Goal: Transaction & Acquisition: Purchase product/service

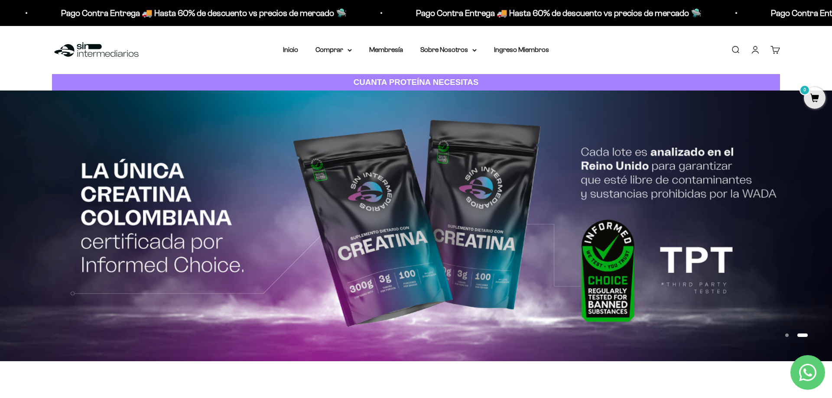
click at [760, 47] on link "Iniciar sesión" at bounding box center [756, 50] width 10 height 10
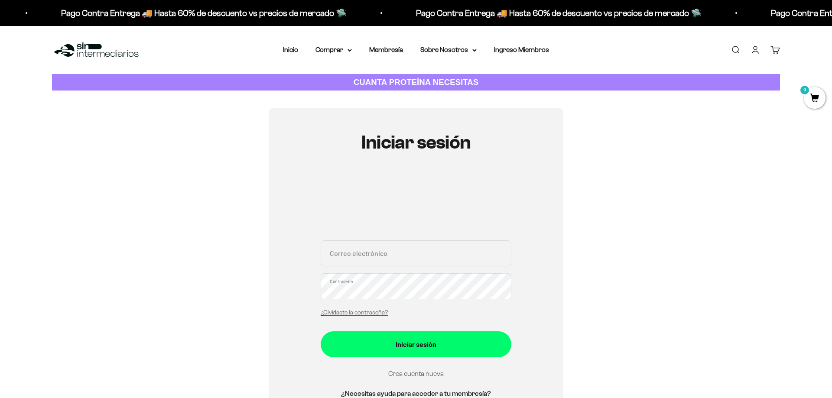
scroll to position [177, 0]
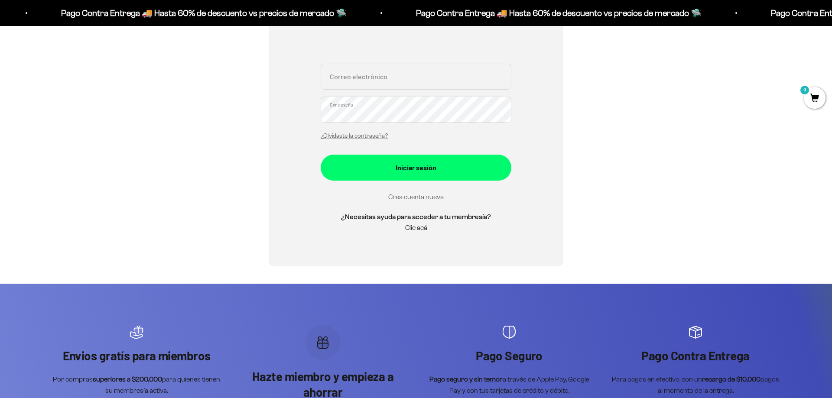
click at [438, 198] on link "Crea cuenta nueva" at bounding box center [415, 196] width 55 height 7
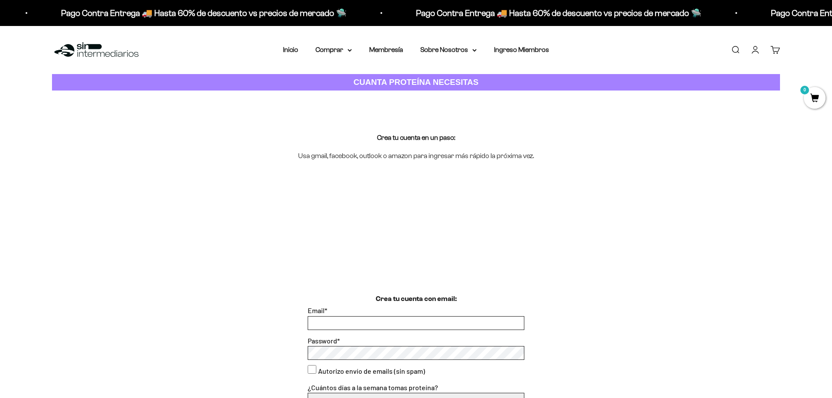
scroll to position [177, 0]
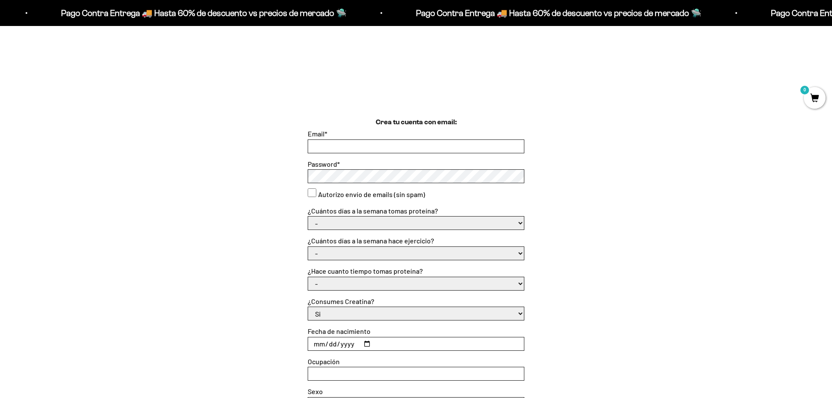
click at [401, 150] on input "Email *" at bounding box center [416, 146] width 216 height 13
type input "angelic.md913@gmail.com"
click at [310, 196] on consent"] "Autorizo envío de emails (sin spam)" at bounding box center [312, 193] width 9 height 9
checkbox consent"] "true"
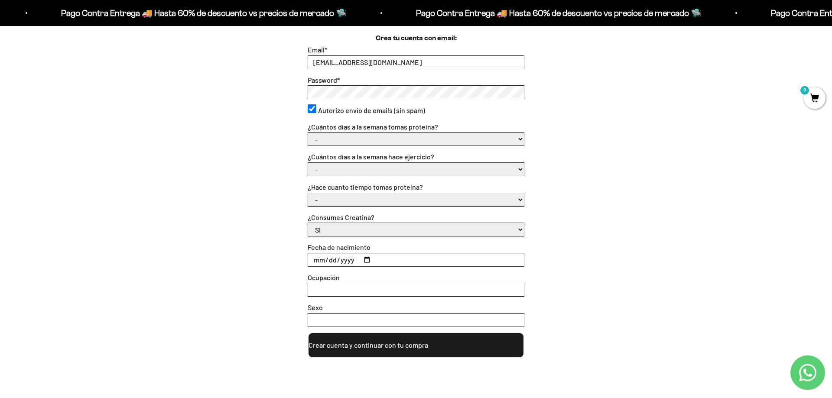
scroll to position [265, 0]
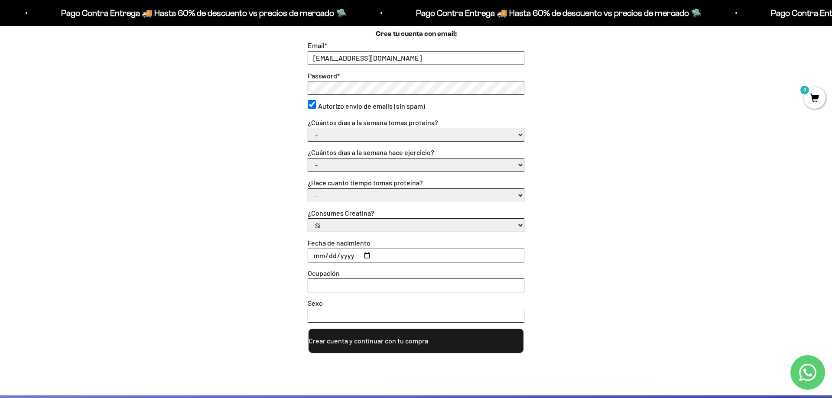
click at [308, 128] on select "- 1 o 2 3 a 5 6 o 7" at bounding box center [416, 134] width 216 height 13
select select "3 a 5"
click option "3 a 5" at bounding box center [0, 0] width 0 height 0
click at [308, 159] on select "- No hago 1 a 2 días 3 a 5 días 6 o 7 días" at bounding box center [416, 165] width 216 height 13
select select "3 a 5 días"
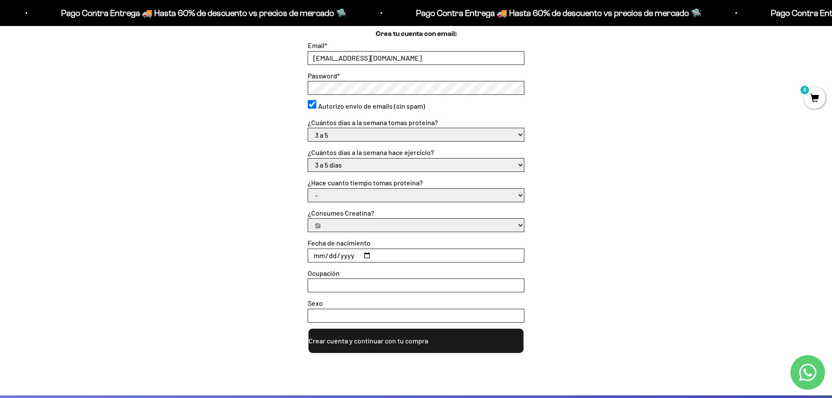
click option "3 a 5 días" at bounding box center [0, 0] width 0 height 0
select select "Más de 6 meses"
click option "Más de 6 meses" at bounding box center [0, 0] width 0 height 0
click at [385, 251] on input "Fecha de nacimiento" at bounding box center [416, 255] width 216 height 13
type input "1997-09-13"
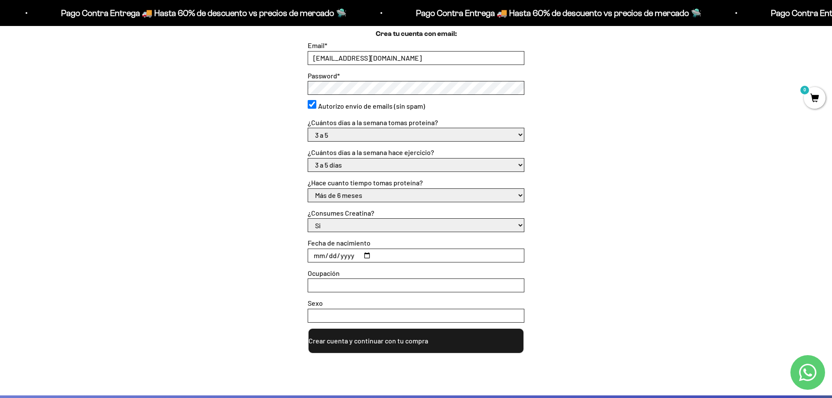
click at [487, 281] on input "Ocupación" at bounding box center [416, 285] width 216 height 13
type input "Editora de video"
type input "Femenino"
click at [440, 345] on button "Crear cuenta y continuar con tu compra" at bounding box center [416, 341] width 217 height 26
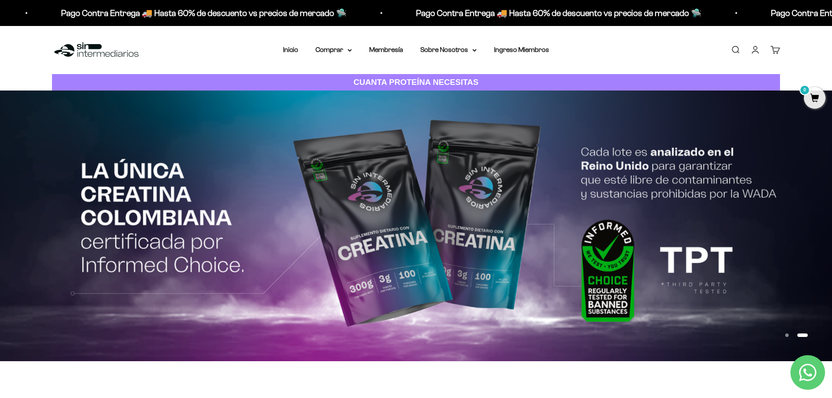
click at [755, 53] on link "Cuenta" at bounding box center [756, 50] width 10 height 10
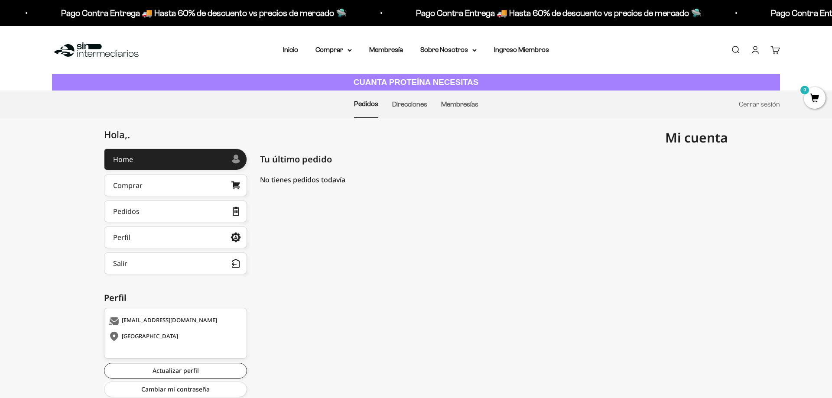
scroll to position [28, 0]
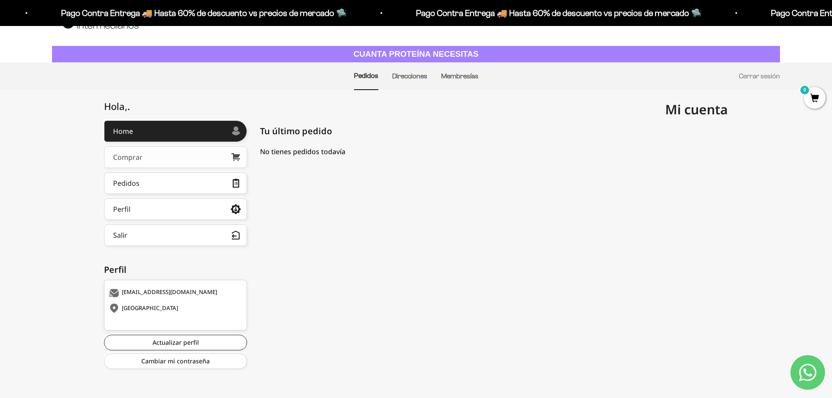
click at [185, 153] on link "Comprar" at bounding box center [175, 158] width 143 height 22
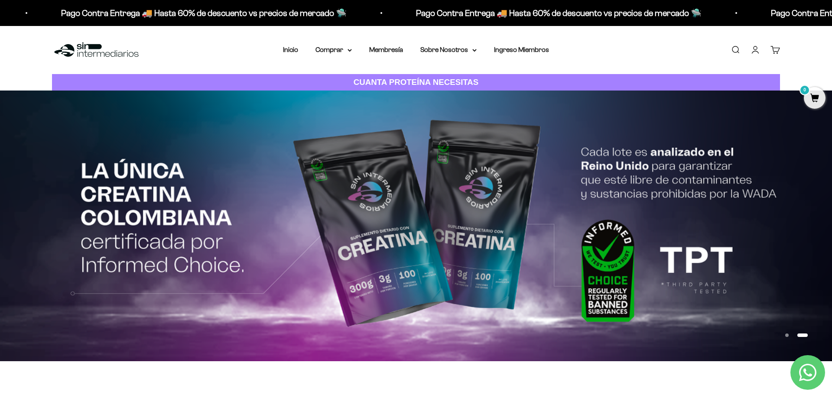
click at [699, 41] on div "Menú Buscar Inicio Comprar Proteínas Ver Todos Whey Iso Vegan Pancakes Pre-Entr…" at bounding box center [416, 50] width 832 height 48
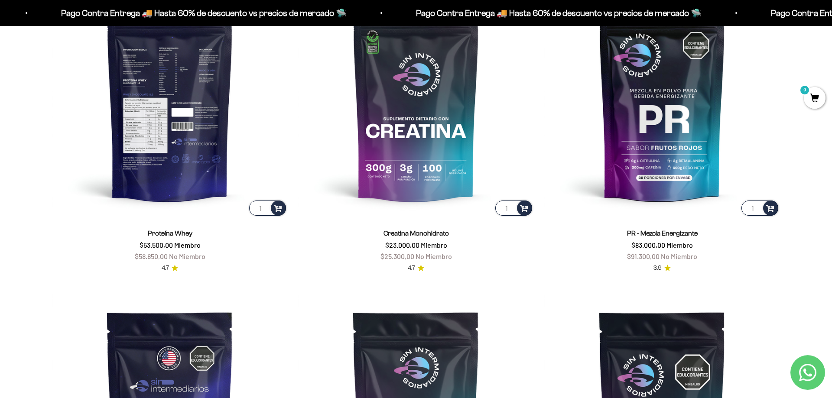
scroll to position [354, 0]
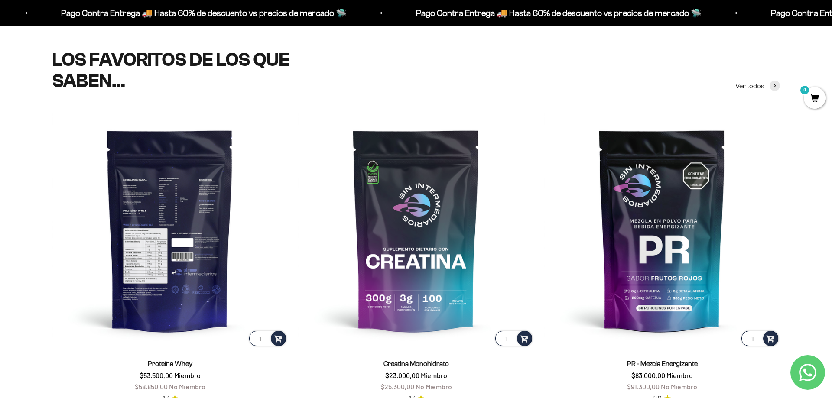
click at [209, 274] on img at bounding box center [170, 230] width 236 height 236
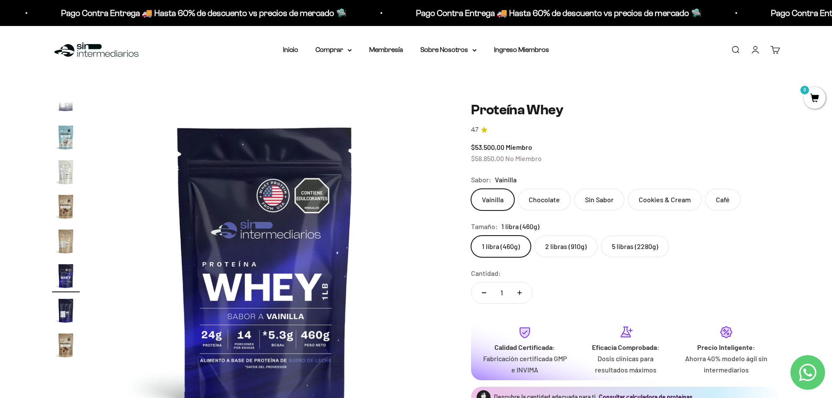
scroll to position [44, 0]
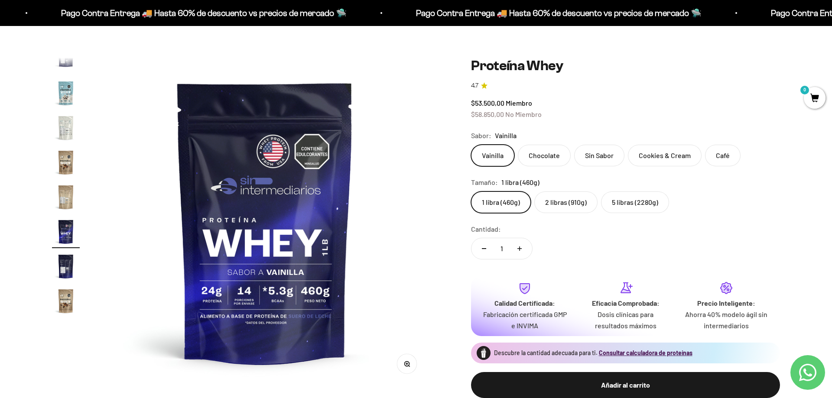
click at [647, 157] on label "Cookies & Cream" at bounding box center [665, 156] width 74 height 22
click at [471, 145] on input "Cookies & Cream" at bounding box center [471, 144] width 0 height 0
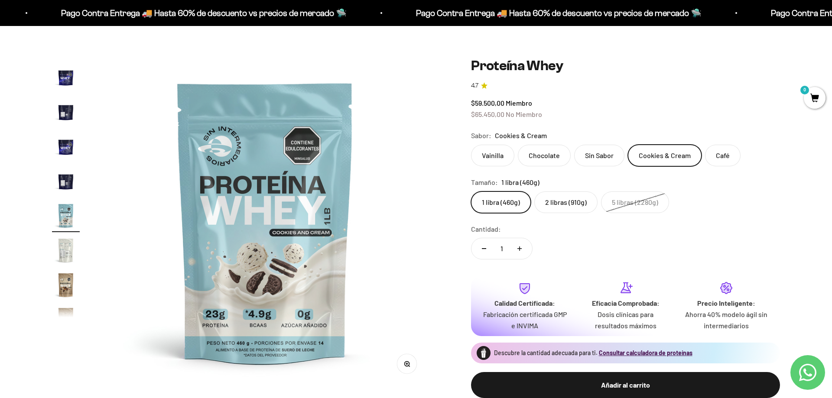
scroll to position [293, 0]
click at [568, 205] on label "2 libras (910g)" at bounding box center [566, 203] width 63 height 22
click at [471, 192] on input "2 libras (910g)" at bounding box center [471, 191] width 0 height 0
click at [510, 202] on label "1 libra (460g)" at bounding box center [501, 203] width 60 height 22
click at [471, 192] on input "1 libra (460g)" at bounding box center [471, 191] width 0 height 0
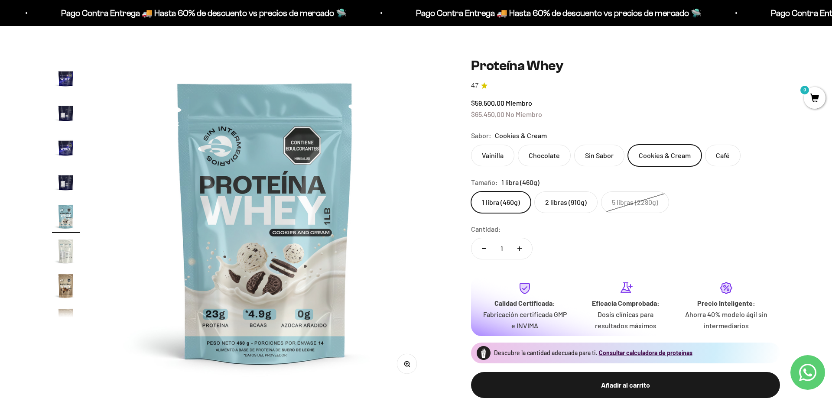
click at [570, 198] on label "2 libras (910g)" at bounding box center [566, 203] width 63 height 22
click at [471, 192] on input "2 libras (910g)" at bounding box center [471, 191] width 0 height 0
click at [495, 199] on label "1 libra (460g)" at bounding box center [501, 203] width 60 height 22
click at [471, 192] on input "1 libra (460g)" at bounding box center [471, 191] width 0 height 0
click at [547, 192] on label "2 libras (910g)" at bounding box center [566, 203] width 63 height 22
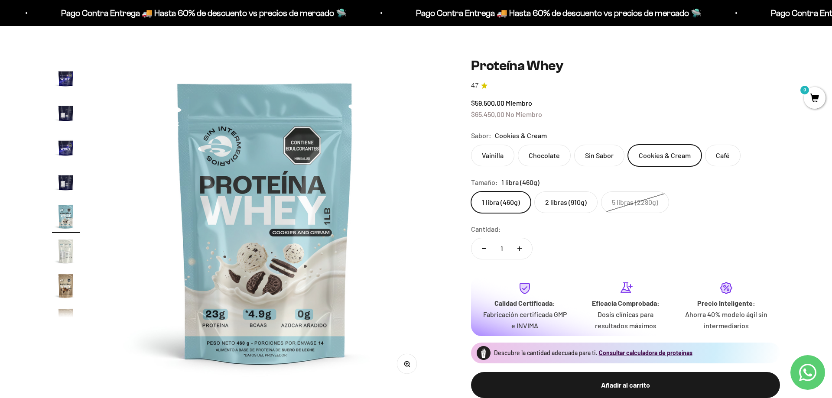
click at [471, 192] on input "2 libras (910g)" at bounding box center [471, 191] width 0 height 0
click at [729, 155] on label "Café" at bounding box center [723, 156] width 36 height 22
click at [471, 145] on input "Café" at bounding box center [471, 144] width 0 height 0
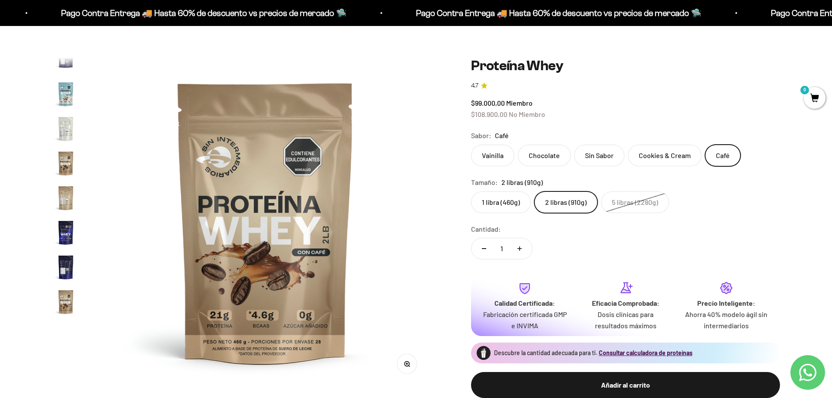
scroll to position [417, 0]
click at [501, 196] on label "1 libra (460g)" at bounding box center [501, 203] width 60 height 22
click at [471, 192] on input "1 libra (460g)" at bounding box center [471, 191] width 0 height 0
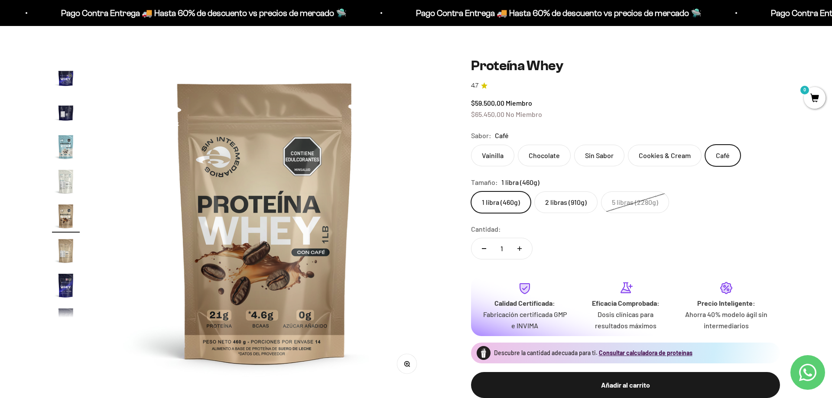
click at [593, 193] on div "1 libra (460g) 2 libras (910g) 5 libras (2280g)" at bounding box center [625, 203] width 309 height 22
click at [581, 204] on label "2 libras (910g)" at bounding box center [566, 203] width 63 height 22
click at [471, 192] on input "2 libras (910g)" at bounding box center [471, 191] width 0 height 0
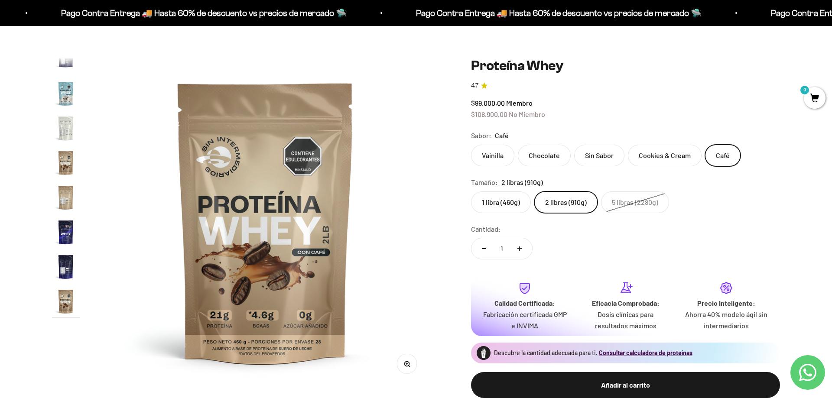
scroll to position [417, 0]
click at [508, 199] on label "1 libra (460g)" at bounding box center [501, 203] width 60 height 22
click at [471, 192] on input "1 libra (460g)" at bounding box center [471, 191] width 0 height 0
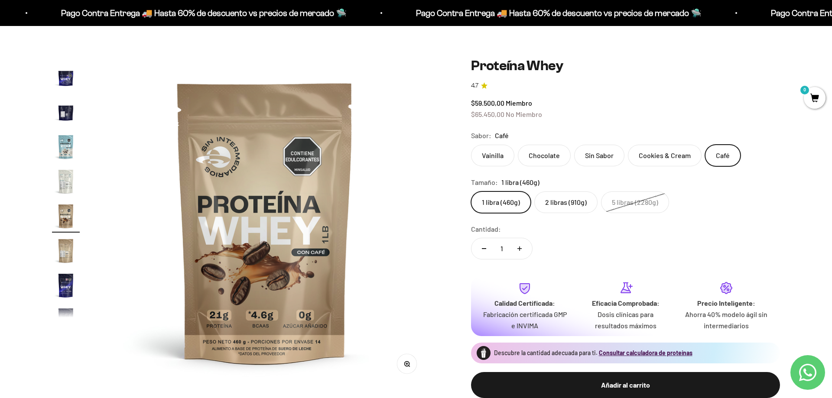
scroll to position [363, 0]
click at [569, 205] on label "2 libras (910g)" at bounding box center [566, 203] width 63 height 22
click at [471, 192] on input "2 libras (910g)" at bounding box center [471, 191] width 0 height 0
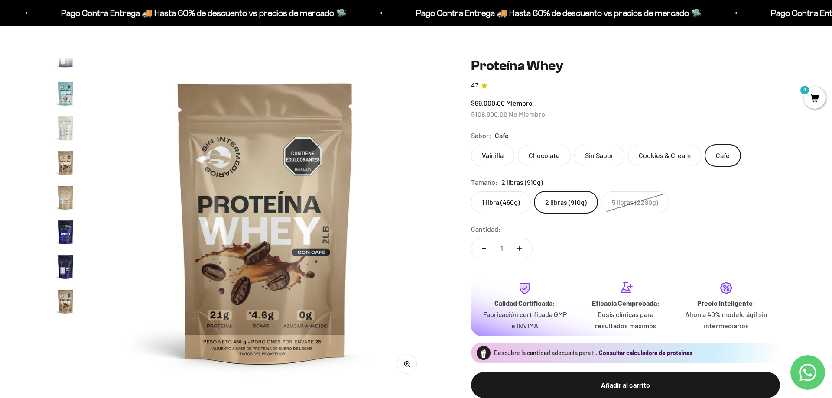
scroll to position [417, 0]
click at [495, 199] on label "1 libra (460g)" at bounding box center [501, 203] width 60 height 22
click at [471, 192] on input "1 libra (460g)" at bounding box center [471, 191] width 0 height 0
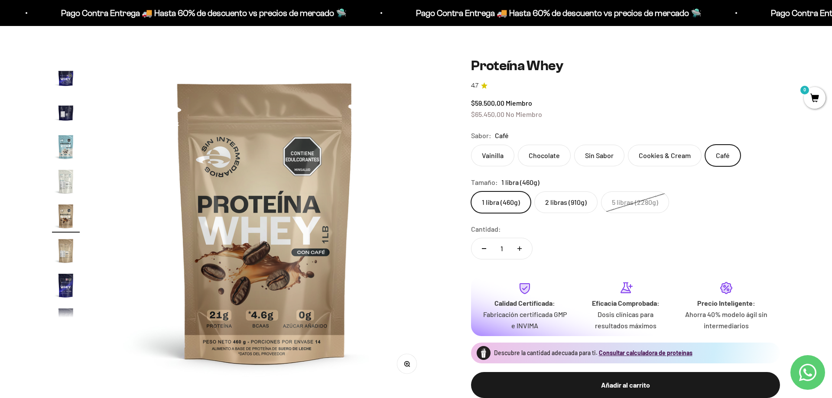
scroll to position [363, 0]
click at [556, 190] on fieldset "Tamaño: 1 libra (460g) 1 libra (460g) 2 libras (910g) 5 libras (2280g)" at bounding box center [625, 195] width 309 height 36
click at [560, 199] on label "2 libras (910g)" at bounding box center [566, 203] width 63 height 22
click at [471, 192] on input "2 libras (910g)" at bounding box center [471, 191] width 0 height 0
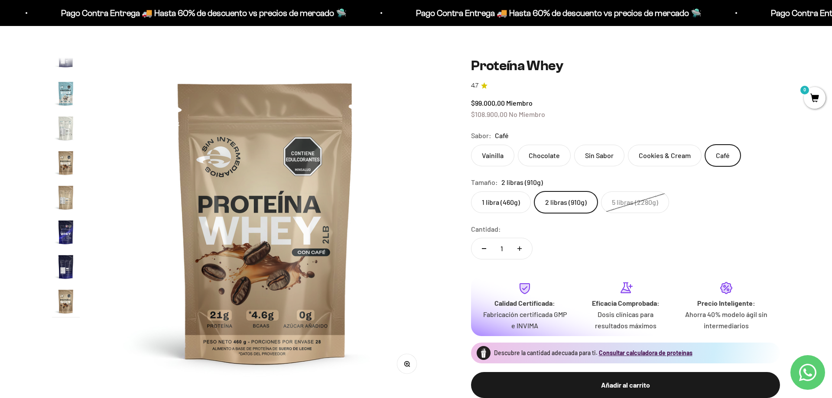
scroll to position [417, 0]
click at [509, 205] on label "1 libra (460g)" at bounding box center [501, 203] width 60 height 22
click at [471, 192] on input "1 libra (460g)" at bounding box center [471, 191] width 0 height 0
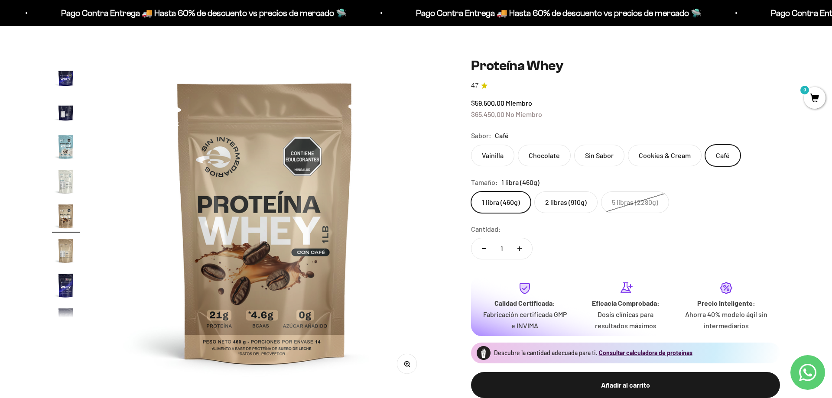
scroll to position [363, 0]
click at [649, 148] on label "Cookies & Cream" at bounding box center [665, 156] width 74 height 22
click at [471, 145] on input "Cookies & Cream" at bounding box center [471, 144] width 0 height 0
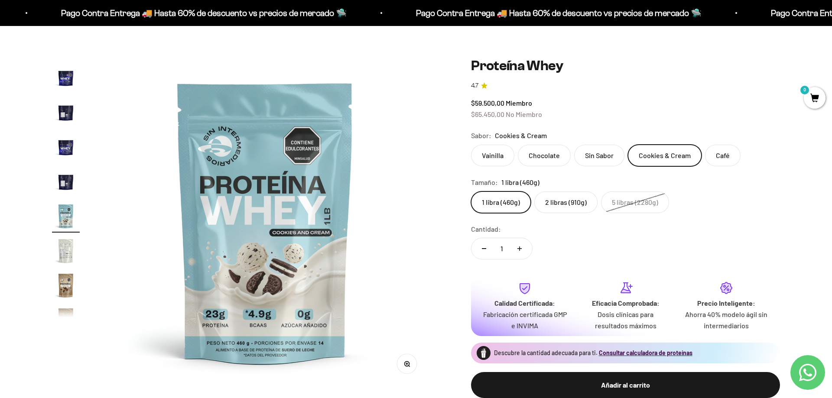
scroll to position [293, 0]
click at [507, 153] on label "Vainilla" at bounding box center [492, 156] width 43 height 22
click at [471, 145] on input "Vainilla" at bounding box center [471, 144] width 0 height 0
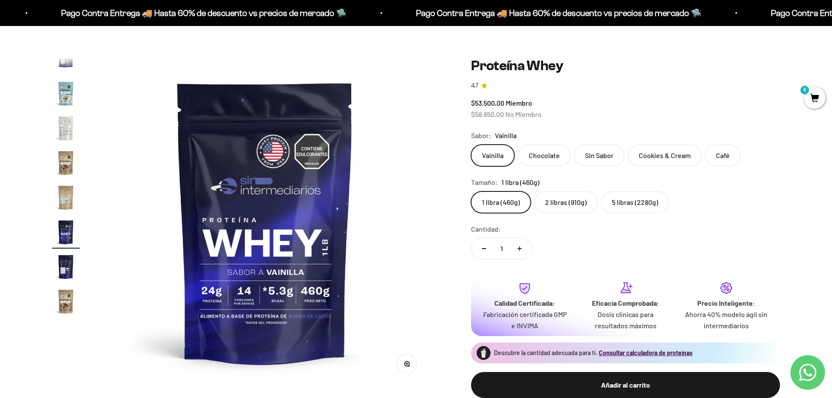
scroll to position [417, 0]
click at [559, 151] on label "Chocolate" at bounding box center [544, 156] width 53 height 22
click at [471, 145] on input "Chocolate" at bounding box center [471, 144] width 0 height 0
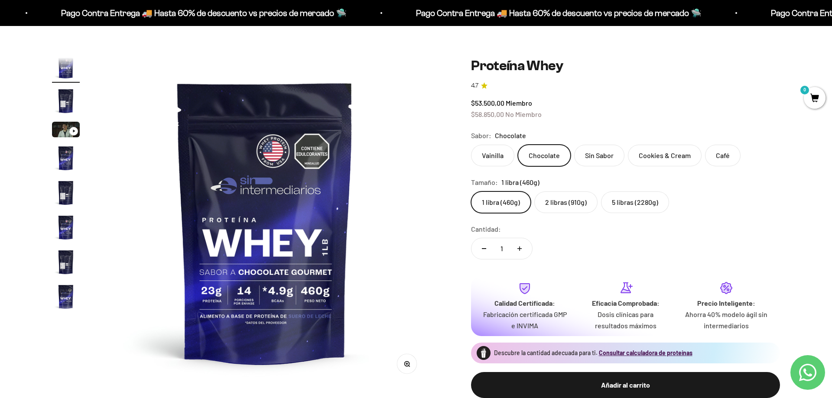
click at [607, 148] on label "Sin Sabor" at bounding box center [599, 156] width 50 height 22
click at [471, 145] on input "Sin Sabor" at bounding box center [471, 144] width 0 height 0
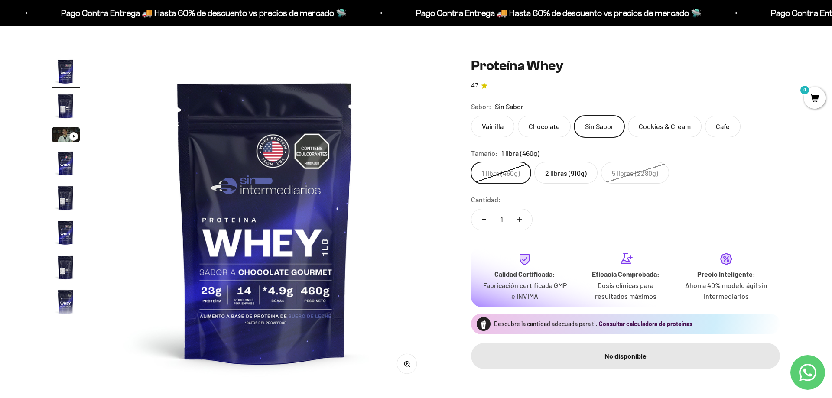
click at [499, 124] on label "Vainilla" at bounding box center [492, 127] width 43 height 22
click at [471, 116] on input "Vainilla" at bounding box center [471, 115] width 0 height 0
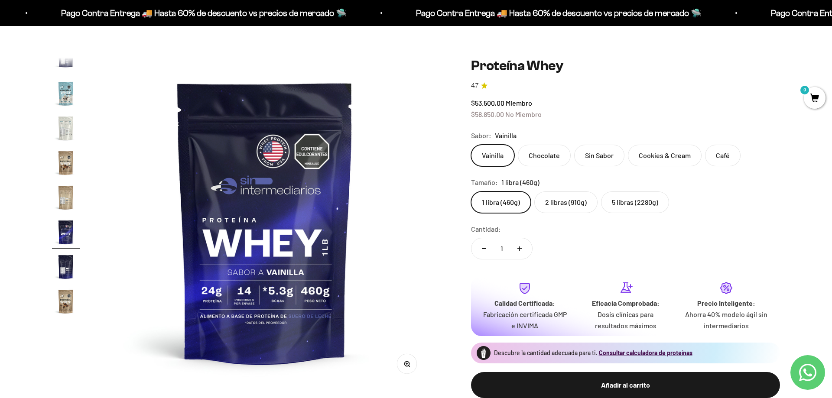
scroll to position [417, 0]
click at [587, 199] on label "2 libras (910g)" at bounding box center [566, 203] width 63 height 22
click at [471, 192] on input "2 libras (910g)" at bounding box center [471, 191] width 0 height 0
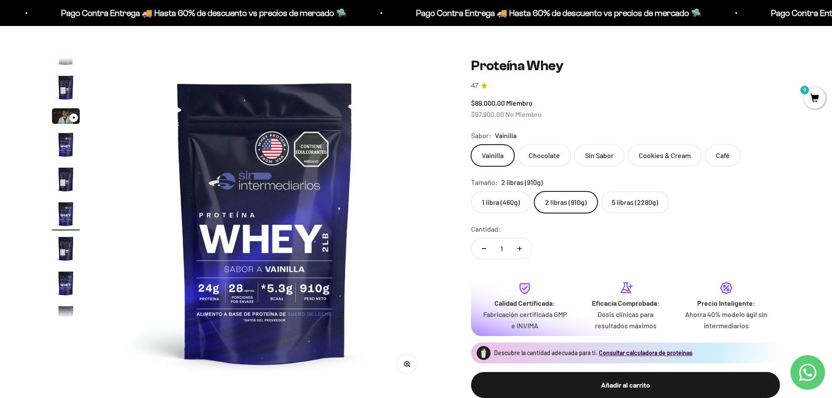
scroll to position [16, 0]
click at [627, 194] on label "5 libras (2280g)" at bounding box center [635, 203] width 68 height 22
click at [471, 192] on input "5 libras (2280g)" at bounding box center [471, 191] width 0 height 0
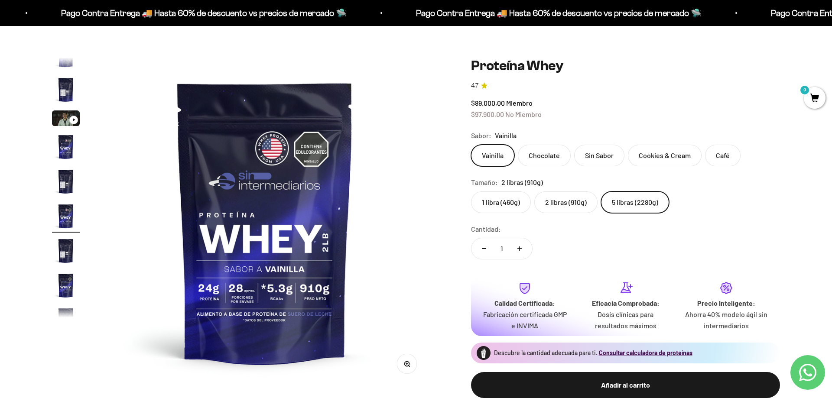
scroll to position [0, 3055]
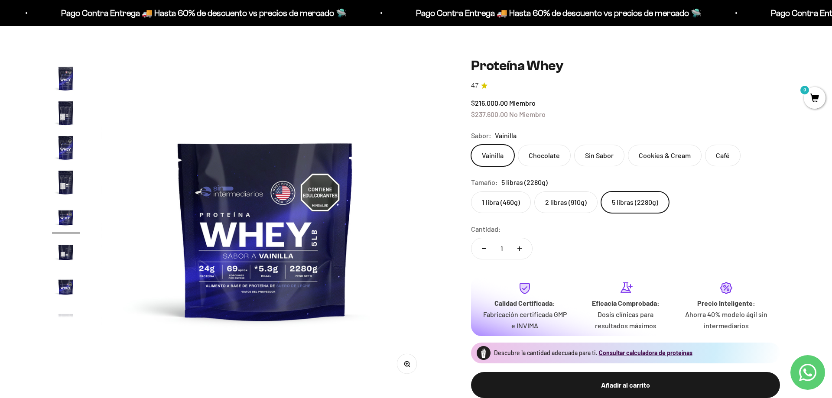
click at [560, 213] on label "2 libras (910g)" at bounding box center [566, 203] width 63 height 22
click at [471, 192] on input "2 libras (910g)" at bounding box center [471, 191] width 0 height 0
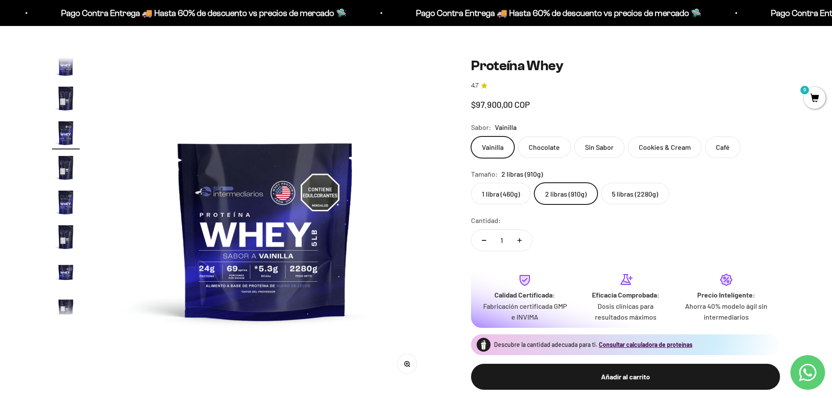
scroll to position [0, 1698]
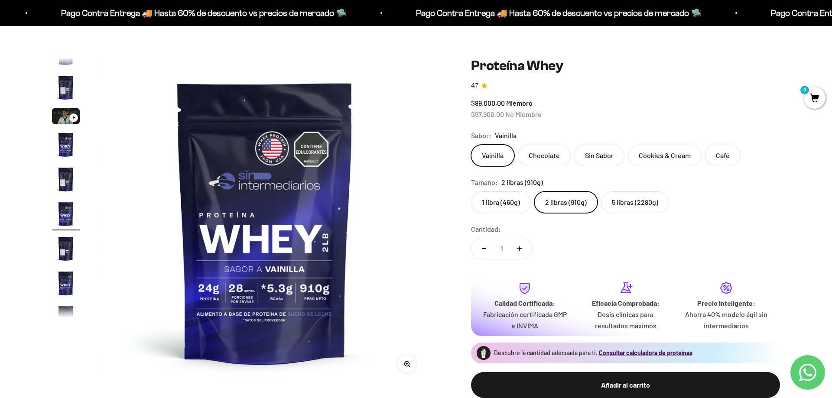
click at [489, 204] on label "1 libra (460g)" at bounding box center [501, 203] width 60 height 22
click at [471, 192] on input "1 libra (460g)" at bounding box center [471, 191] width 0 height 0
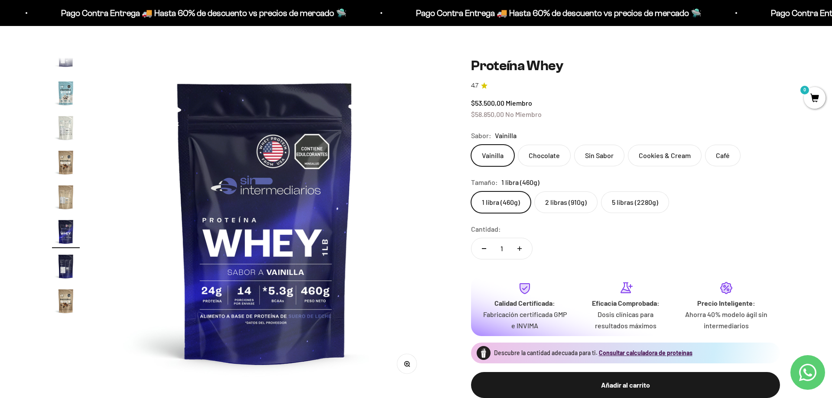
click at [637, 202] on label "5 libras (2280g)" at bounding box center [635, 203] width 68 height 22
click at [471, 192] on input "5 libras (2280g)" at bounding box center [471, 191] width 0 height 0
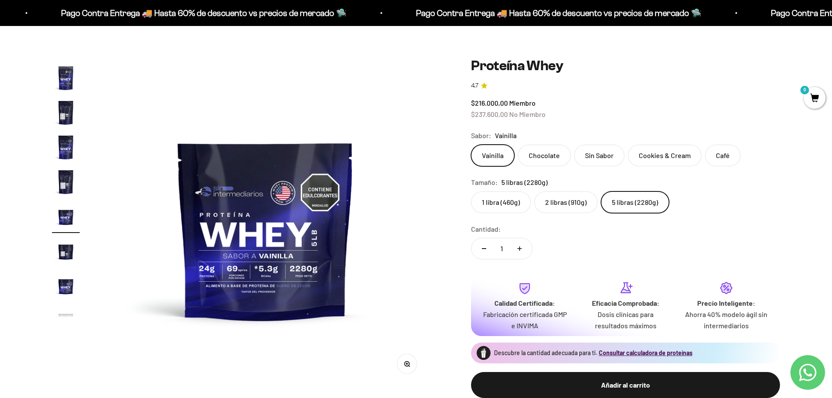
click at [578, 195] on label "2 libras (910g)" at bounding box center [566, 203] width 63 height 22
click at [471, 192] on input "2 libras (910g)" at bounding box center [471, 191] width 0 height 0
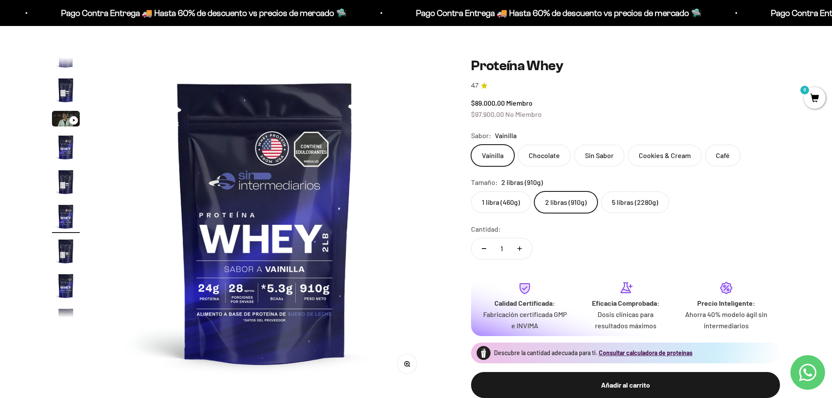
click at [507, 196] on label "1 libra (460g)" at bounding box center [501, 203] width 60 height 22
click at [471, 192] on input "1 libra (460g)" at bounding box center [471, 191] width 0 height 0
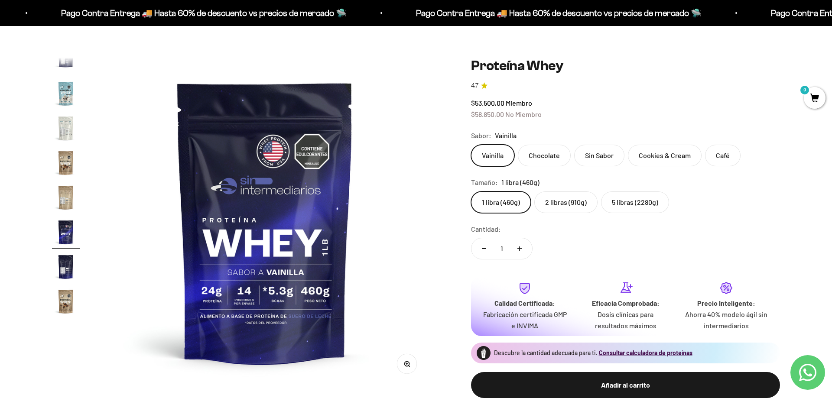
click at [583, 202] on label "2 libras (910g)" at bounding box center [566, 203] width 63 height 22
click at [471, 192] on input "2 libras (910g)" at bounding box center [471, 191] width 0 height 0
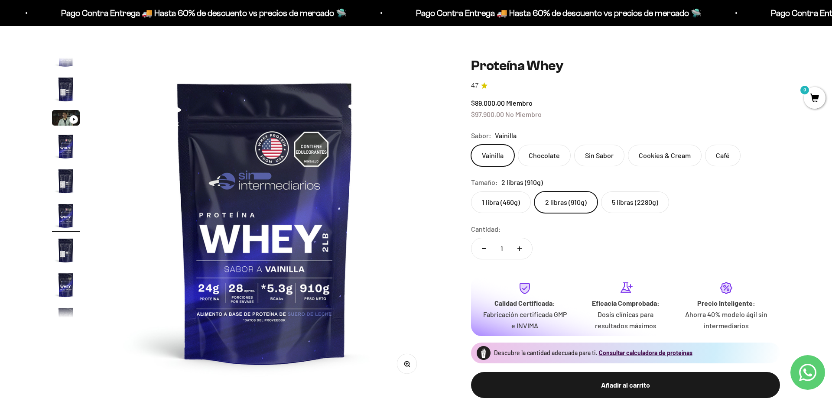
click at [518, 203] on label "1 libra (460g)" at bounding box center [501, 203] width 60 height 22
click at [471, 192] on input "1 libra (460g)" at bounding box center [471, 191] width 0 height 0
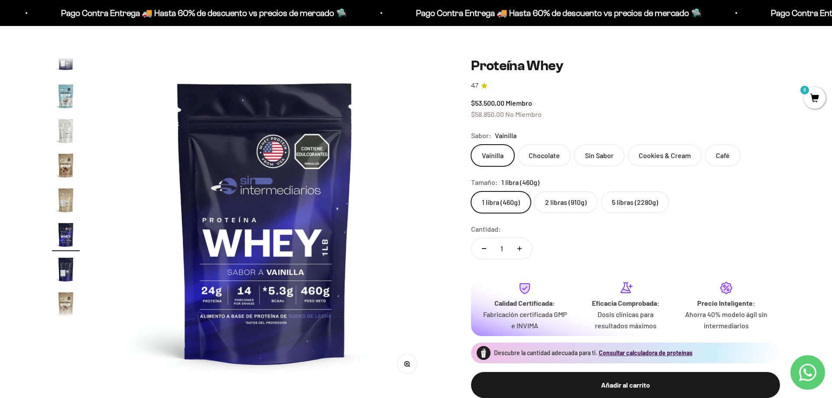
click at [583, 197] on label "2 libras (910g)" at bounding box center [566, 203] width 63 height 22
click at [471, 192] on input "2 libras (910g)" at bounding box center [471, 191] width 0 height 0
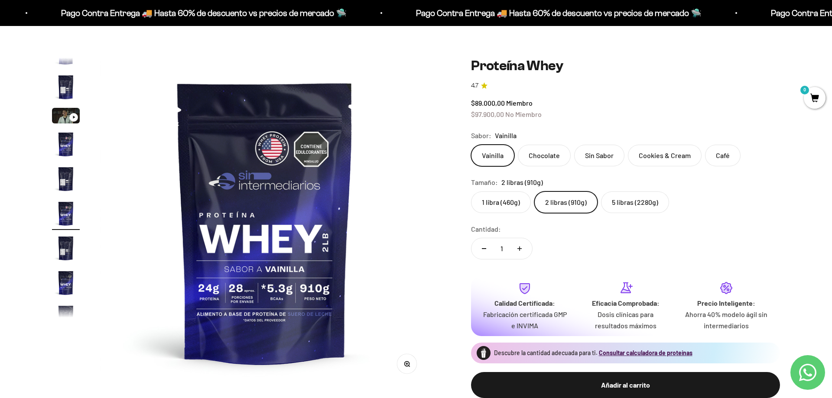
click at [515, 199] on label "1 libra (460g)" at bounding box center [501, 203] width 60 height 22
click at [471, 192] on input "1 libra (460g)" at bounding box center [471, 191] width 0 height 0
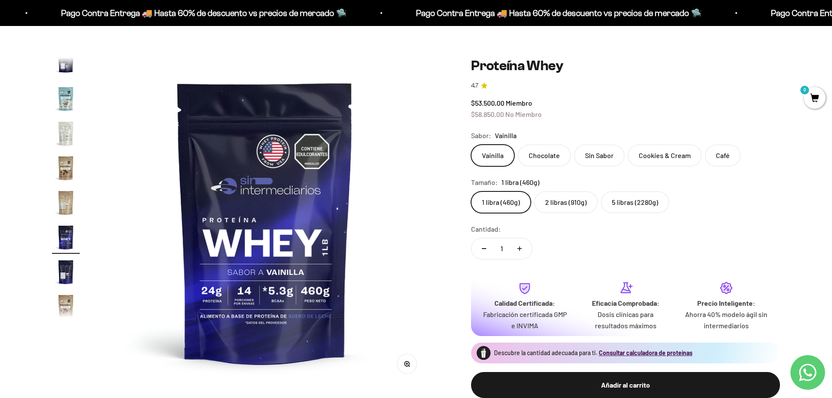
click at [557, 196] on label "2 libras (910g)" at bounding box center [566, 203] width 63 height 22
click at [471, 192] on input "2 libras (910g)" at bounding box center [471, 191] width 0 height 0
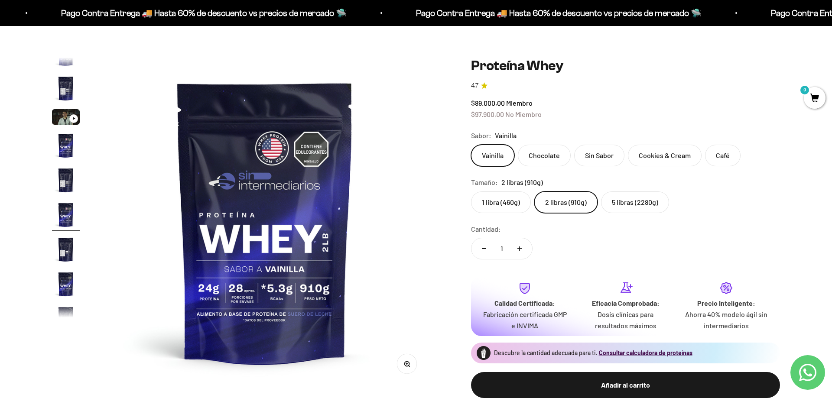
click at [503, 194] on label "1 libra (460g)" at bounding box center [501, 203] width 60 height 22
click at [471, 192] on input "1 libra (460g)" at bounding box center [471, 191] width 0 height 0
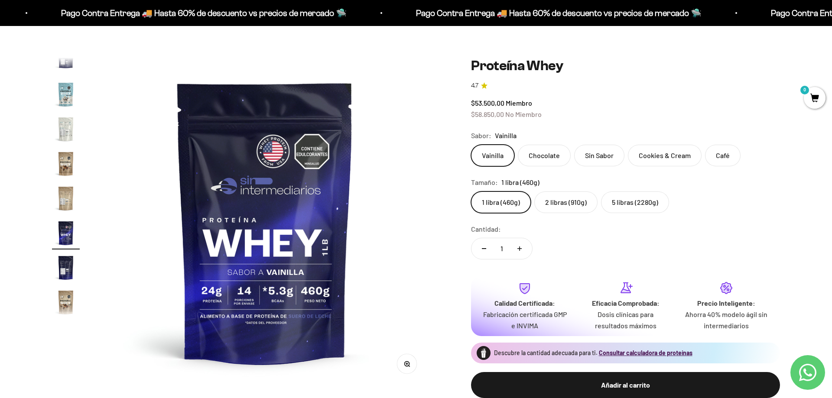
click at [560, 195] on label "2 libras (910g)" at bounding box center [566, 203] width 63 height 22
click at [471, 192] on input "2 libras (910g)" at bounding box center [471, 191] width 0 height 0
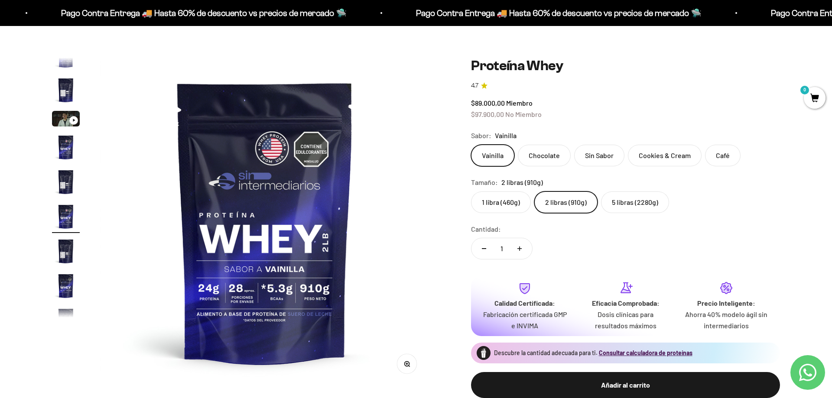
click at [687, 156] on label "Cookies & Cream" at bounding box center [665, 156] width 74 height 22
click at [471, 145] on input "Cookies & Cream" at bounding box center [471, 144] width 0 height 0
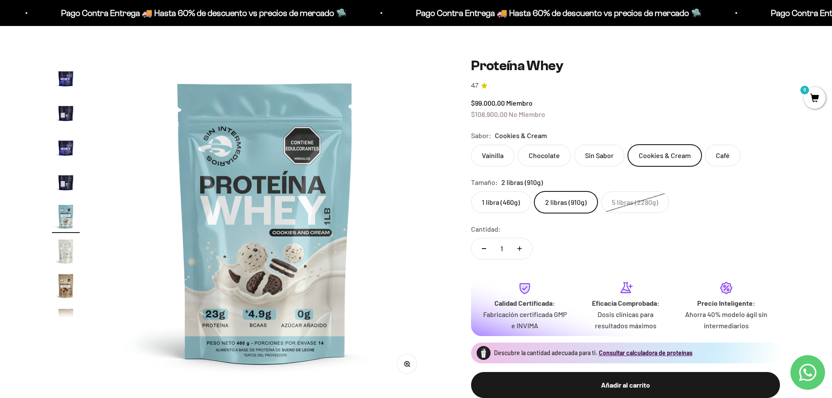
drag, startPoint x: 487, startPoint y: 204, endPoint x: 564, endPoint y: 211, distance: 77.5
click at [488, 204] on label "1 libra (460g)" at bounding box center [501, 203] width 60 height 22
click at [471, 192] on input "1 libra (460g)" at bounding box center [471, 191] width 0 height 0
click at [572, 199] on label "2 libras (910g)" at bounding box center [566, 203] width 63 height 22
click at [471, 192] on input "2 libras (910g)" at bounding box center [471, 191] width 0 height 0
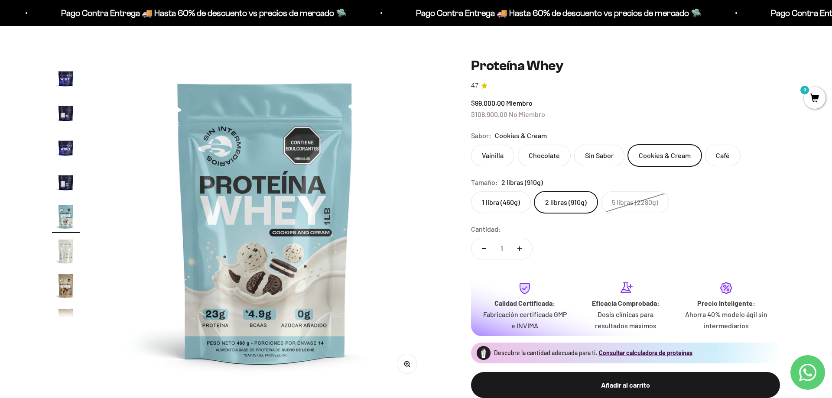
click at [632, 203] on label "5 libras (2280g)" at bounding box center [635, 203] width 68 height 22
click at [471, 192] on input "5 libras (2280g)" at bounding box center [471, 191] width 0 height 0
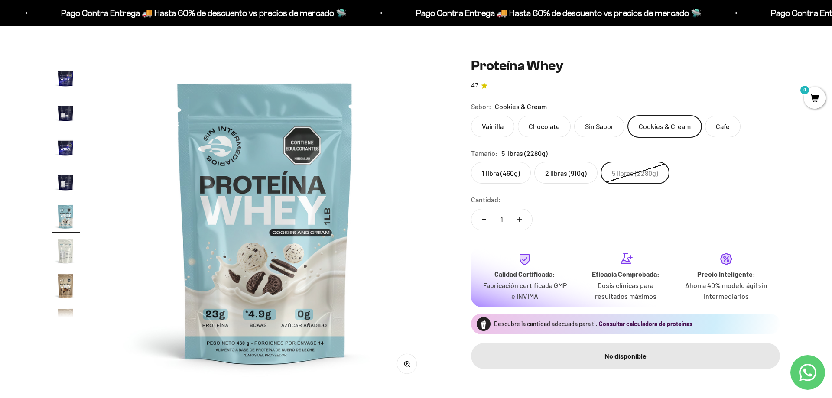
click at [547, 170] on label "2 libras (910g)" at bounding box center [566, 173] width 63 height 22
click at [471, 162] on input "2 libras (910g)" at bounding box center [471, 162] width 0 height 0
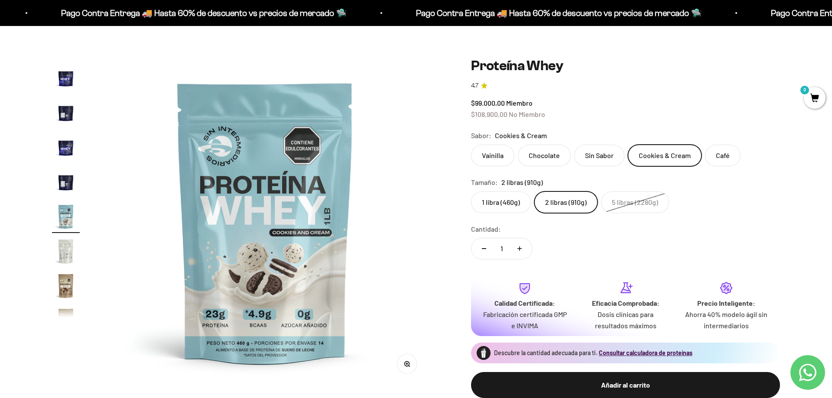
click at [482, 196] on label "1 libra (460g)" at bounding box center [501, 203] width 60 height 22
click at [471, 192] on input "1 libra (460g)" at bounding box center [471, 191] width 0 height 0
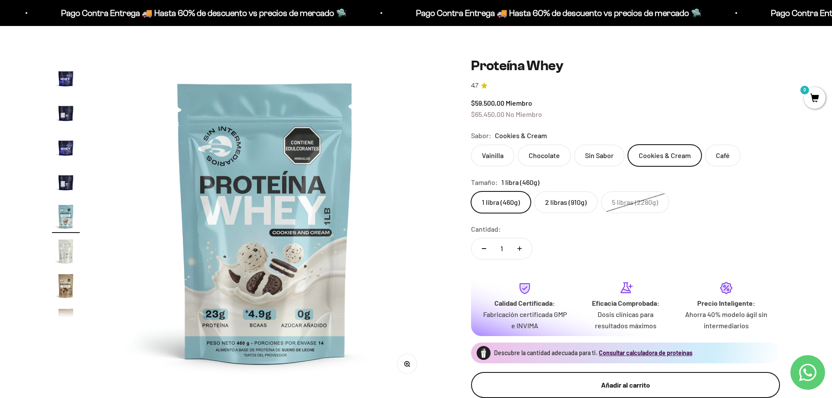
click at [645, 391] on button "Añadir al carrito" at bounding box center [625, 385] width 309 height 26
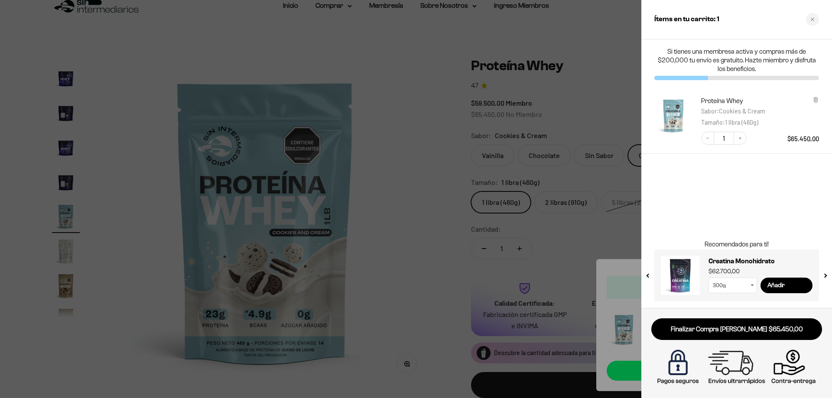
click at [446, 196] on div at bounding box center [416, 199] width 832 height 398
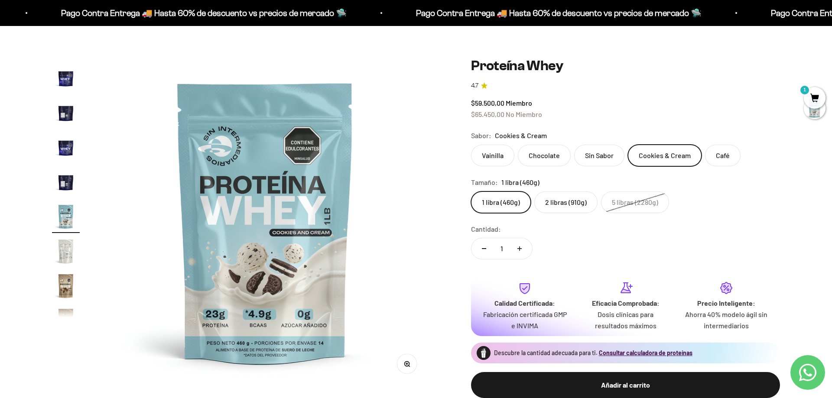
click at [728, 160] on label "Café" at bounding box center [723, 156] width 36 height 22
click at [471, 145] on input "Café" at bounding box center [471, 144] width 0 height 0
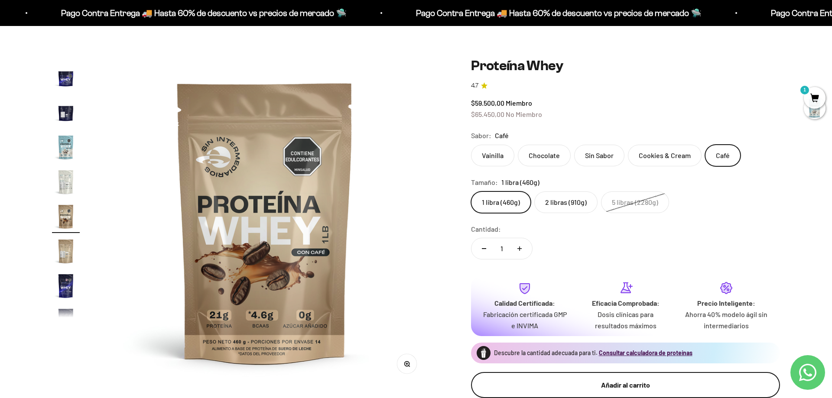
click at [515, 374] on button "Añadir al carrito" at bounding box center [625, 385] width 309 height 26
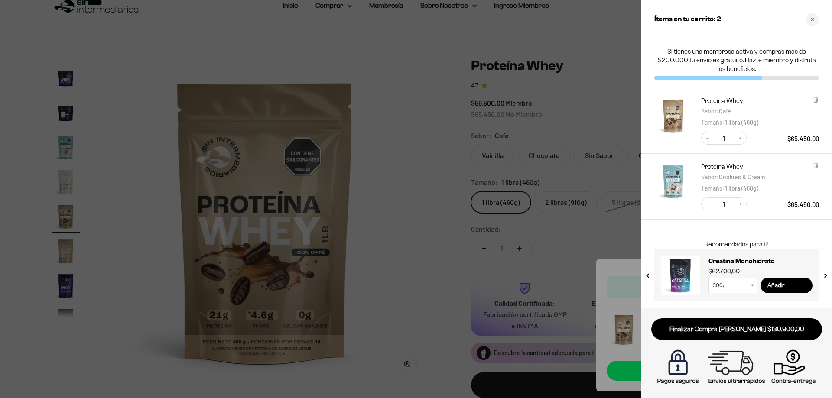
click at [404, 165] on div at bounding box center [416, 199] width 832 height 398
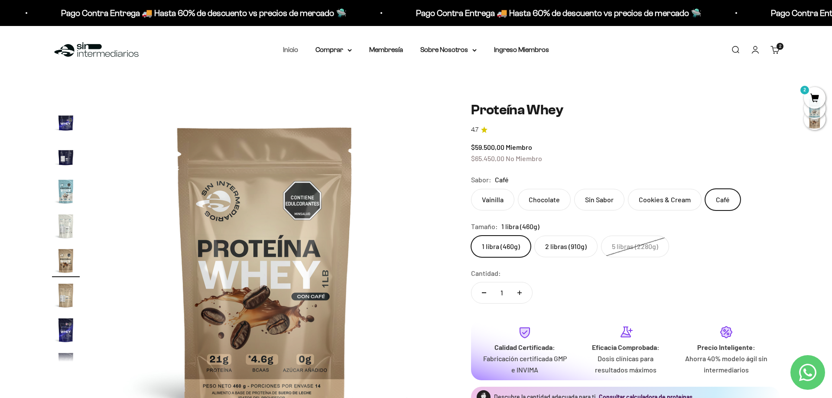
click at [292, 46] on link "Inicio" at bounding box center [290, 49] width 15 height 7
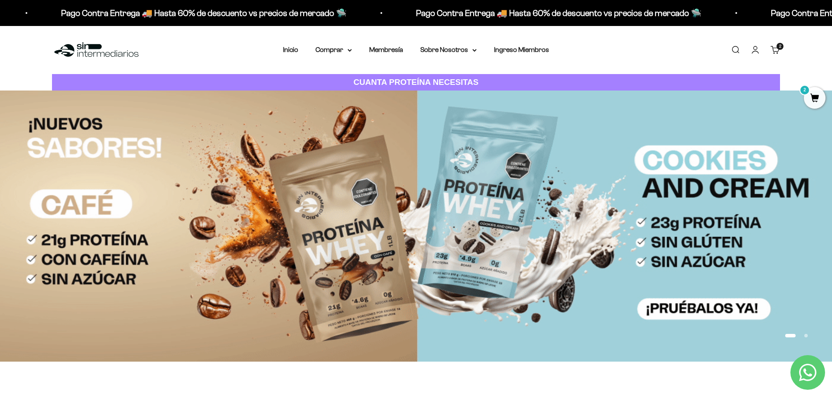
click at [556, 155] on img at bounding box center [416, 226] width 832 height 271
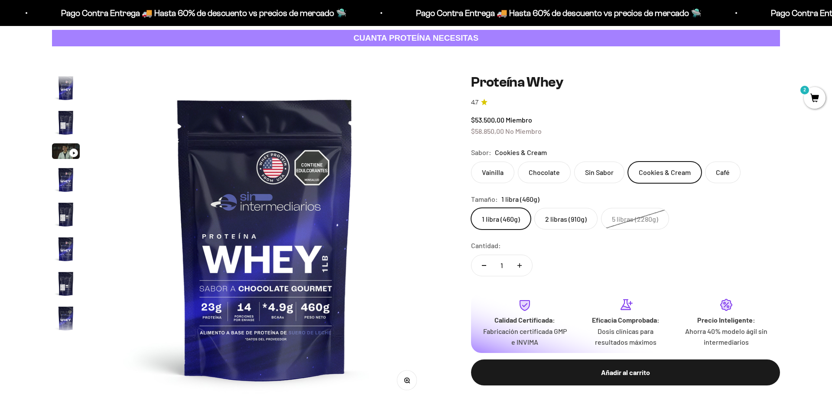
scroll to position [293, 0]
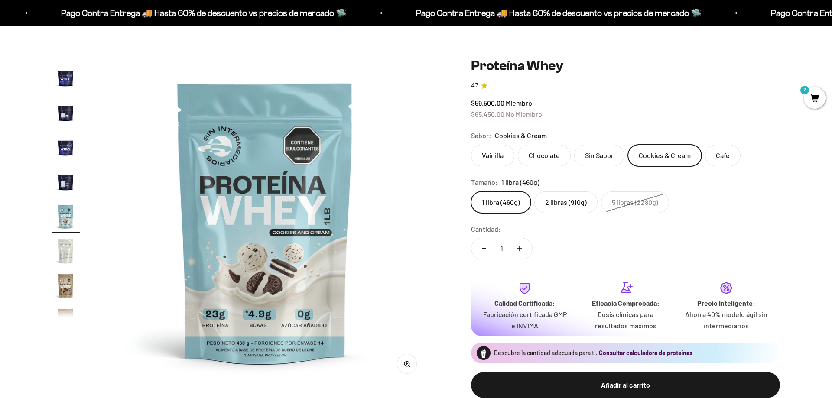
click at [563, 200] on label "2 libras (910g)" at bounding box center [566, 203] width 63 height 22
click at [471, 192] on input "2 libras (910g)" at bounding box center [471, 191] width 0 height 0
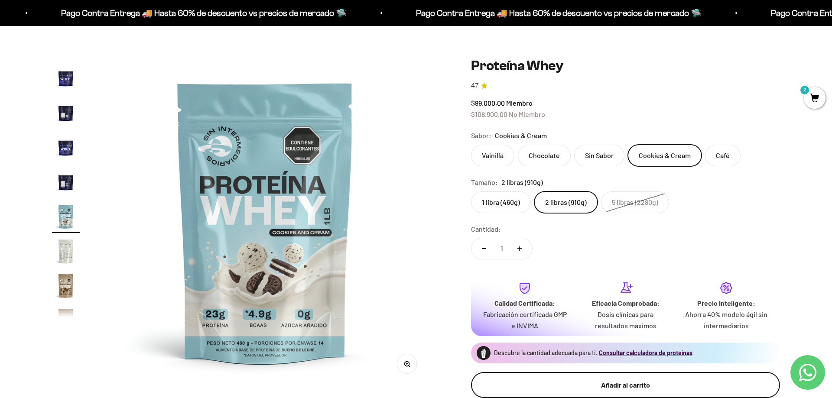
click at [679, 386] on div "Añadir al carrito" at bounding box center [626, 385] width 274 height 11
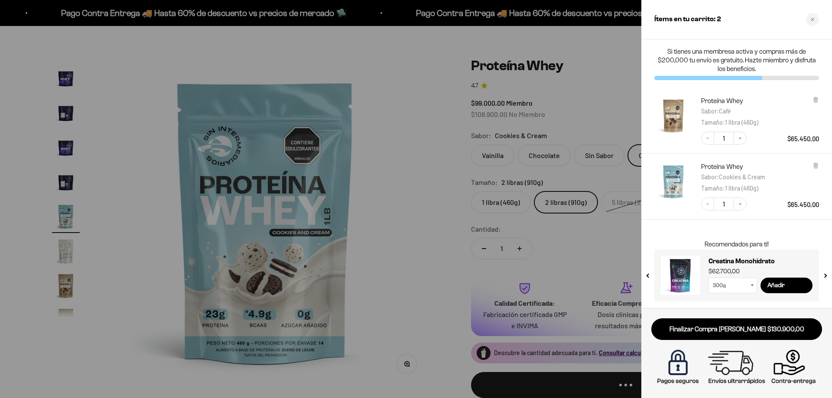
scroll to position [0, 4413]
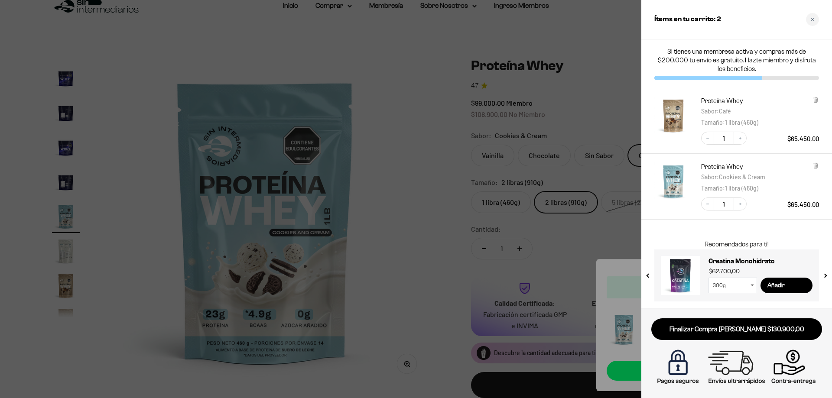
click at [417, 196] on div at bounding box center [416, 199] width 832 height 398
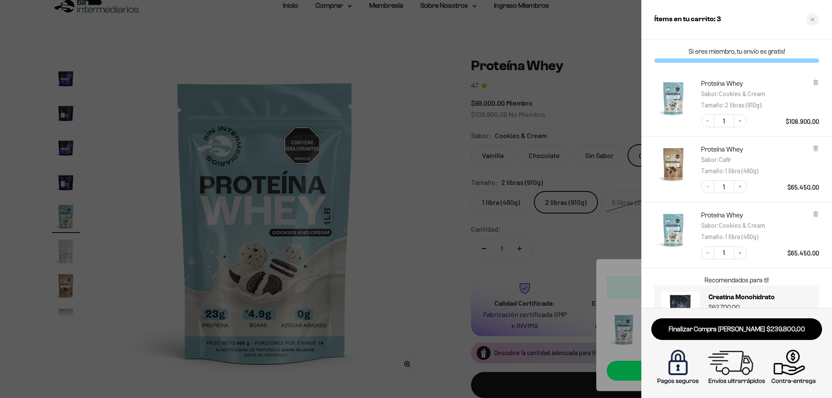
drag, startPoint x: 438, startPoint y: 162, endPoint x: 448, endPoint y: 160, distance: 10.6
click at [438, 162] on div at bounding box center [416, 199] width 832 height 398
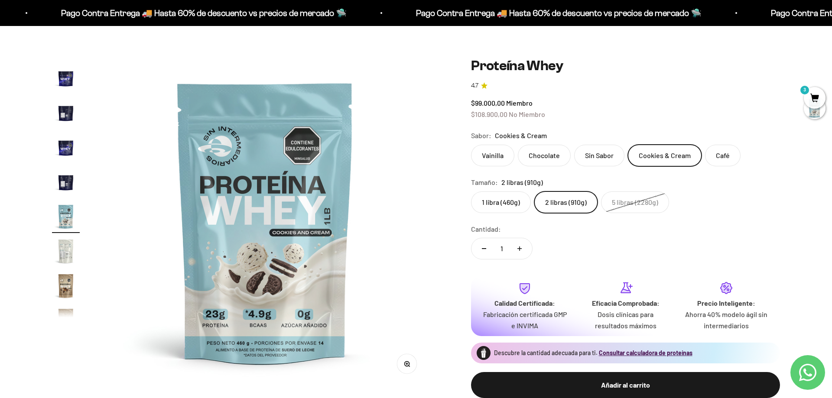
click at [715, 152] on label "Café" at bounding box center [723, 156] width 36 height 22
click at [471, 145] on input "Café" at bounding box center [471, 144] width 0 height 0
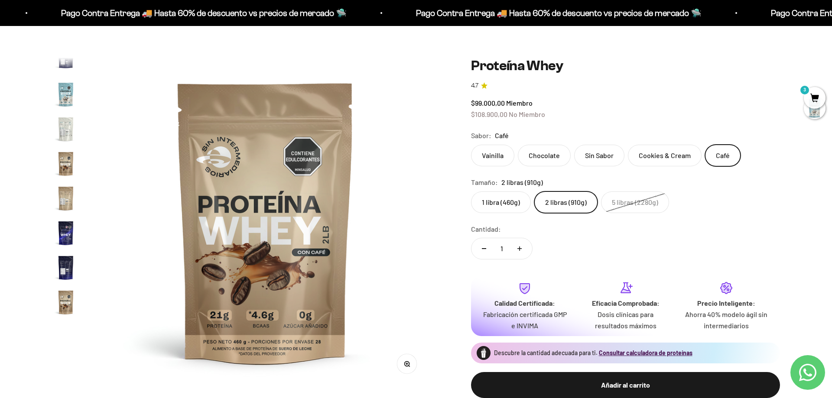
scroll to position [417, 0]
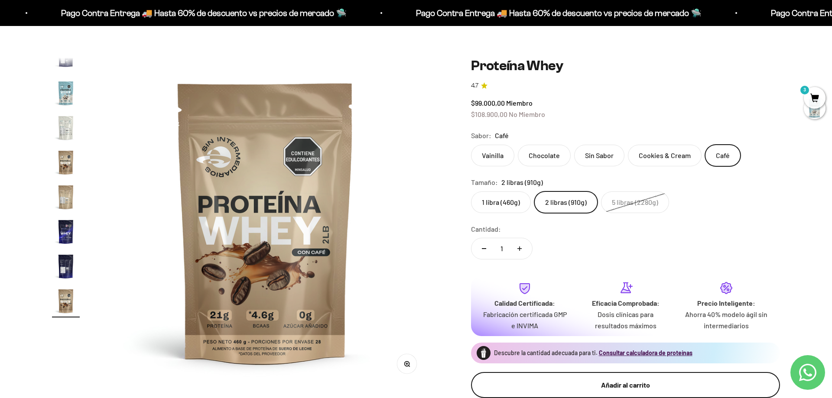
click at [686, 383] on div "Añadir al carrito" at bounding box center [626, 385] width 274 height 11
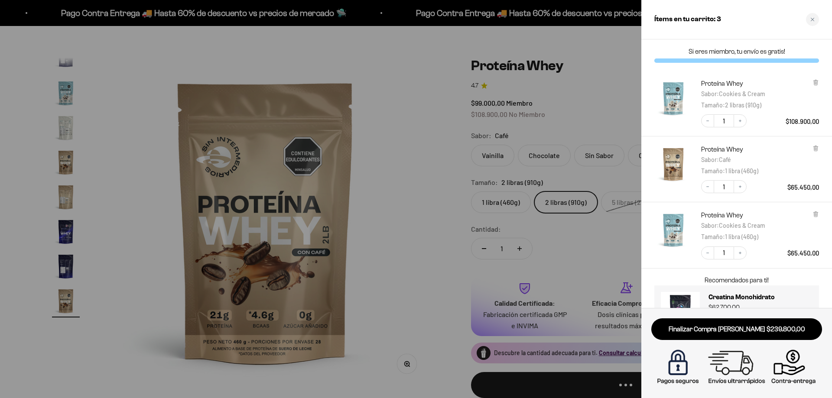
scroll to position [0, 6450]
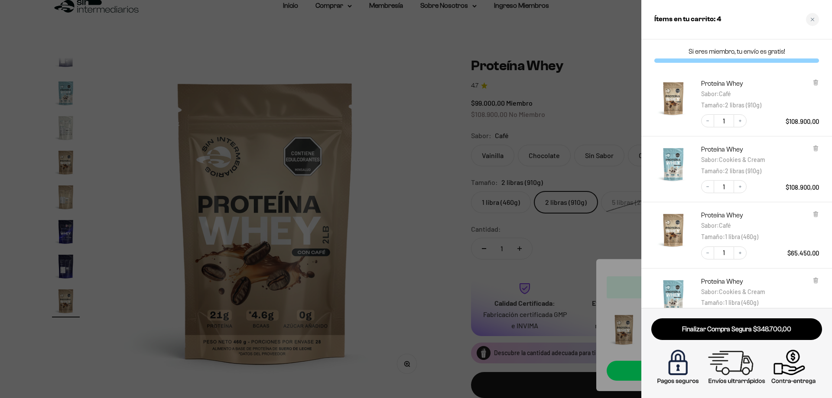
click at [410, 62] on div at bounding box center [416, 199] width 832 height 398
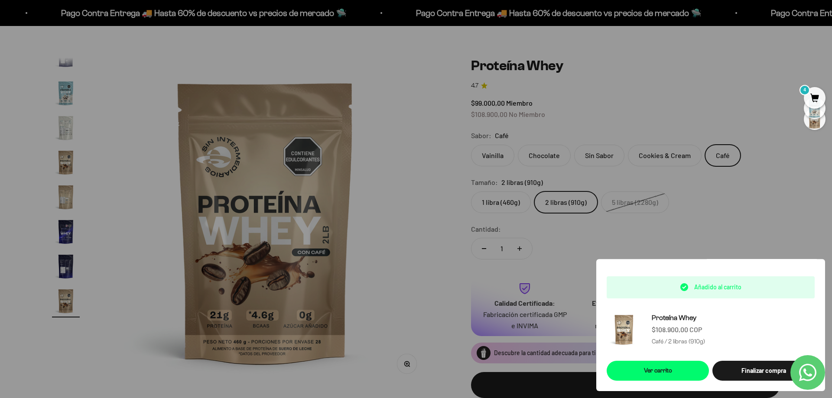
click at [410, 62] on img at bounding box center [265, 222] width 329 height 329
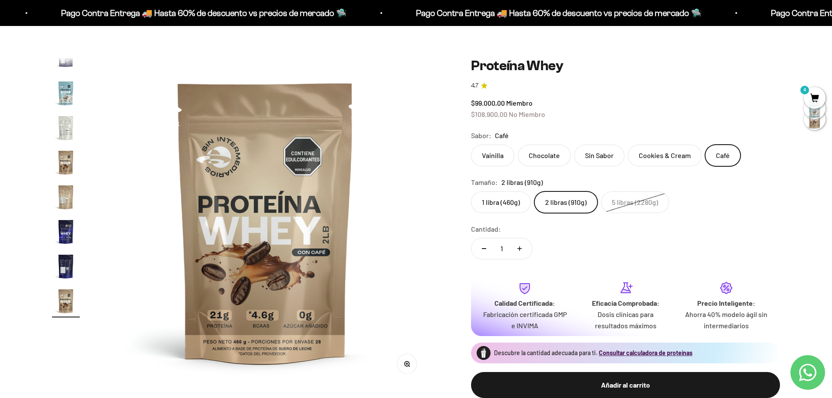
click at [397, 55] on div "Zoom Ir al artículo 1 Ir al artículo 2 Ir al artículo 3 Ir al artículo 4 Ir al …" at bounding box center [416, 235] width 832 height 411
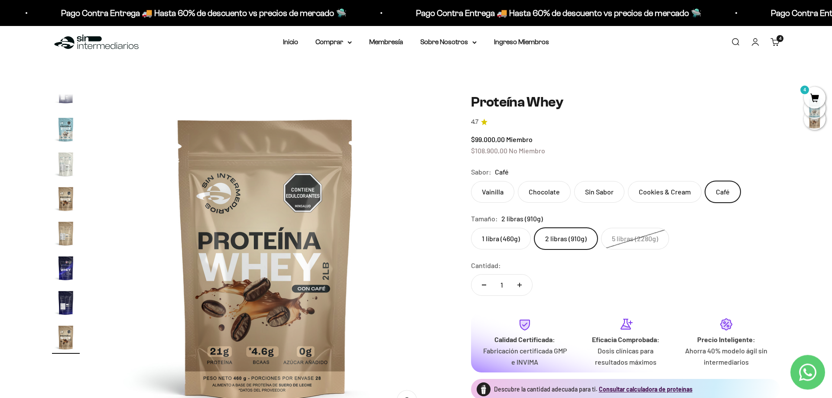
scroll to position [0, 0]
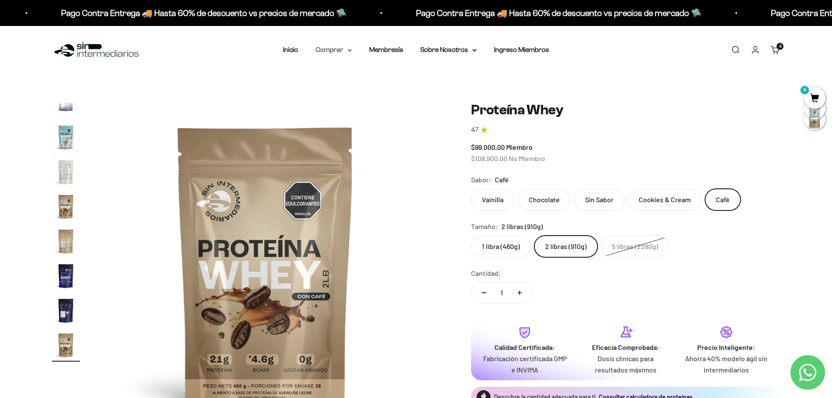
click at [345, 52] on summary "Comprar" at bounding box center [334, 49] width 36 height 11
click at [386, 80] on summary "Proteínas" at bounding box center [357, 77] width 72 height 11
click at [691, 150] on div "$99.000,00 Miembro $108.900,00 No Miembro" at bounding box center [625, 153] width 309 height 22
click at [505, 200] on label "Vainilla" at bounding box center [492, 200] width 43 height 22
click at [471, 189] on input "Vainilla" at bounding box center [471, 189] width 0 height 0
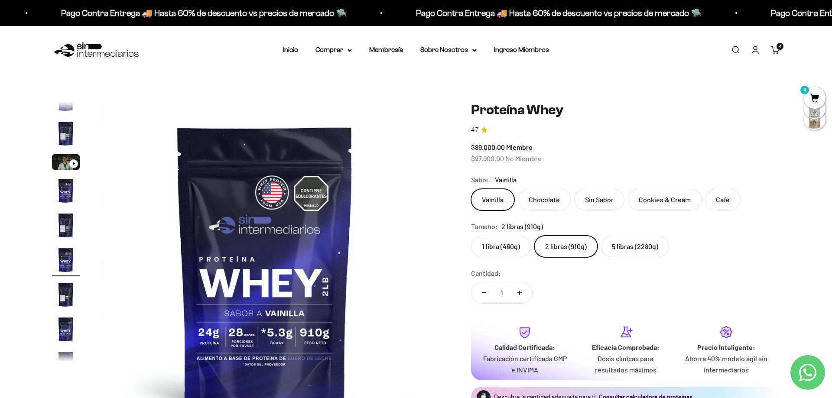
scroll to position [16, 0]
click at [643, 249] on label "5 libras (2280g)" at bounding box center [635, 247] width 68 height 22
click at [471, 236] on input "5 libras (2280g)" at bounding box center [471, 235] width 0 height 0
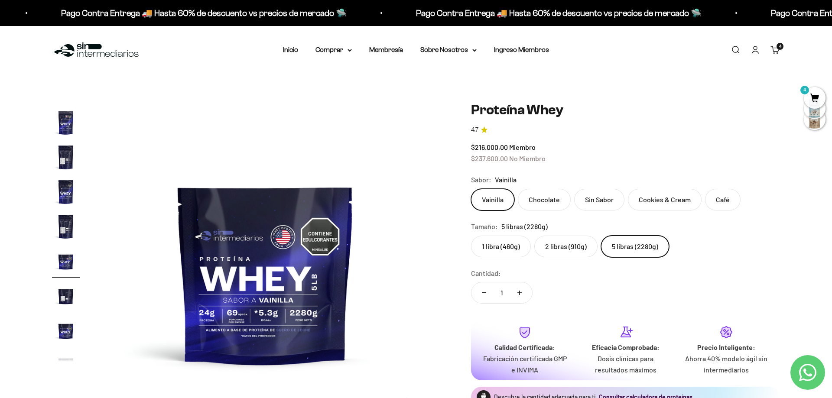
scroll to position [155, 0]
click at [572, 247] on label "2 libras (910g)" at bounding box center [566, 247] width 63 height 22
click at [471, 236] on input "2 libras (910g)" at bounding box center [471, 235] width 0 height 0
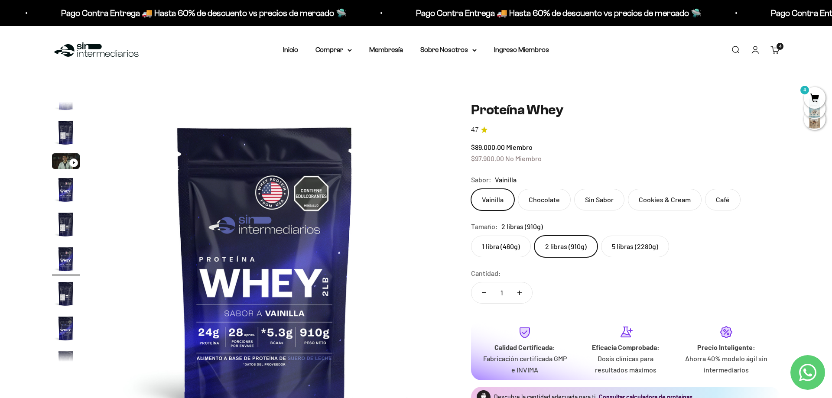
scroll to position [16, 0]
click at [348, 50] on icon at bounding box center [350, 50] width 4 height 3
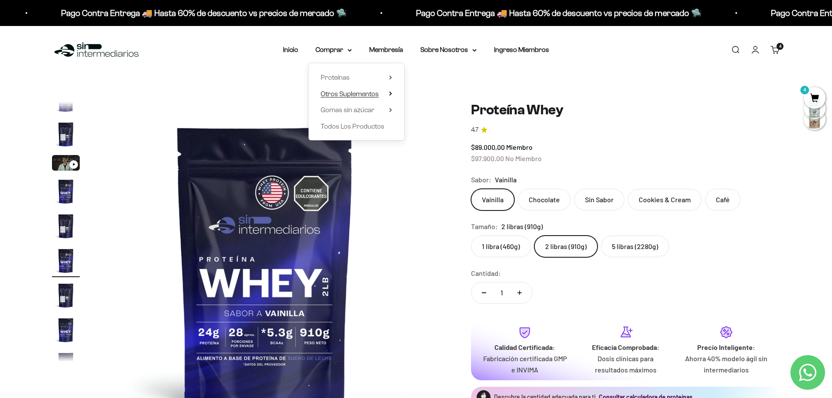
click at [384, 94] on summary "Otros Suplementos" at bounding box center [357, 93] width 72 height 11
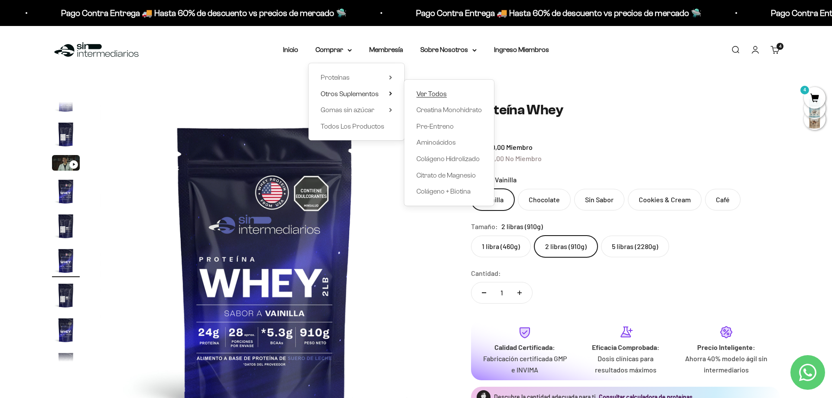
click at [452, 89] on link "Ver Todos" at bounding box center [449, 93] width 65 height 11
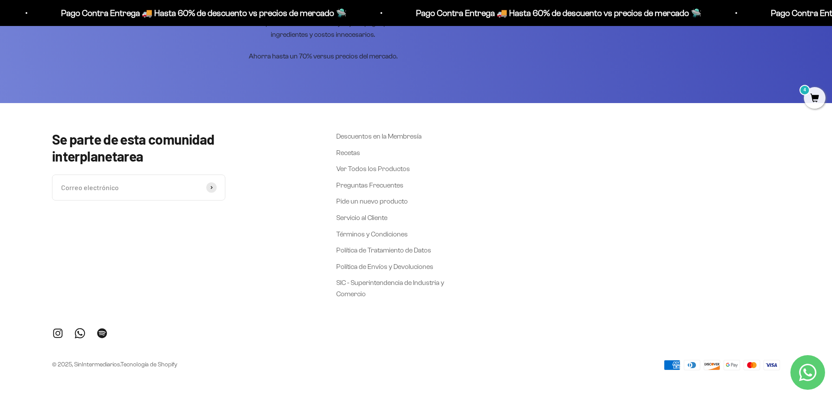
scroll to position [927, 0]
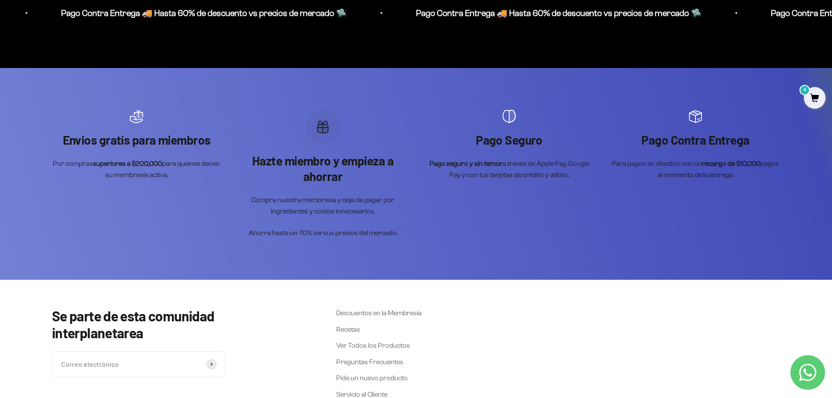
click at [819, 91] on span "4" at bounding box center [815, 98] width 22 height 22
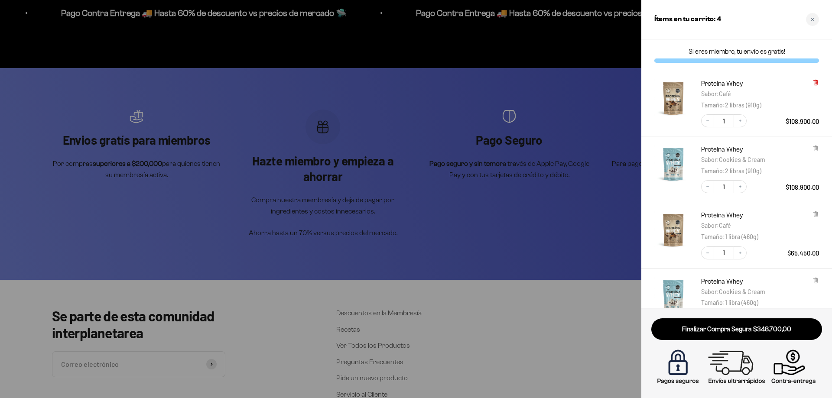
click at [817, 82] on icon at bounding box center [815, 83] width 3 height 4
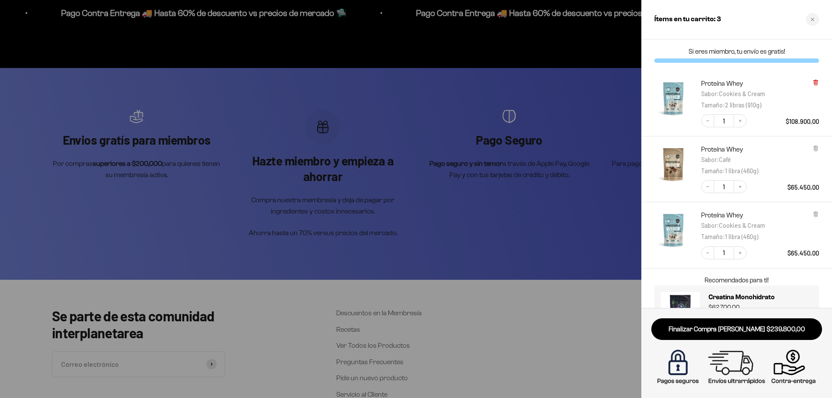
click at [814, 85] on icon at bounding box center [816, 82] width 7 height 7
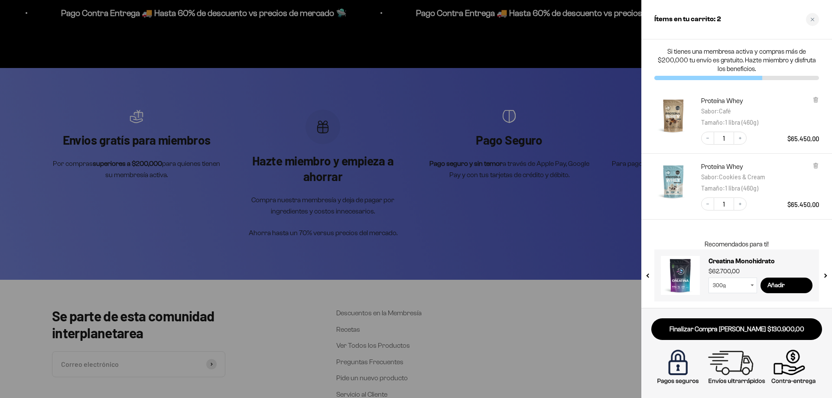
click at [528, 190] on div at bounding box center [416, 199] width 832 height 398
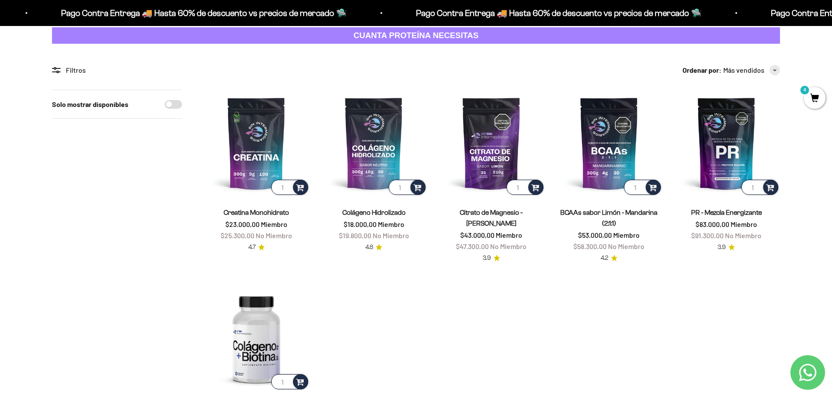
scroll to position [42, 0]
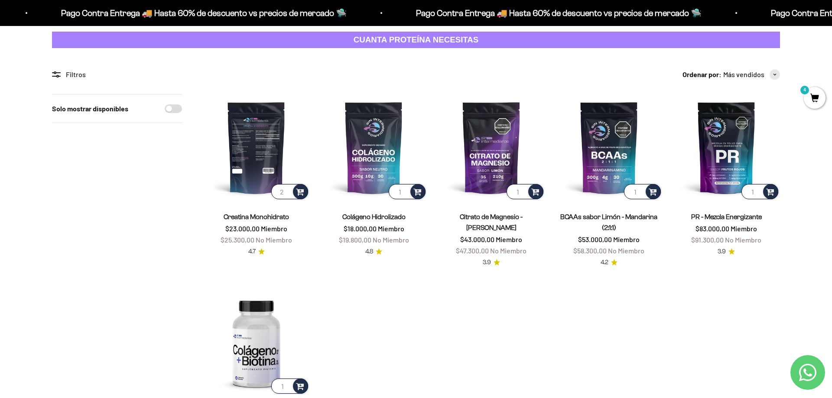
click at [288, 190] on input "2" at bounding box center [289, 191] width 37 height 15
click at [288, 196] on input "1" at bounding box center [289, 191] width 37 height 15
click at [290, 191] on input "2" at bounding box center [289, 191] width 37 height 15
click at [286, 192] on input "1" at bounding box center [289, 191] width 37 height 15
click at [286, 189] on input "2" at bounding box center [289, 191] width 37 height 15
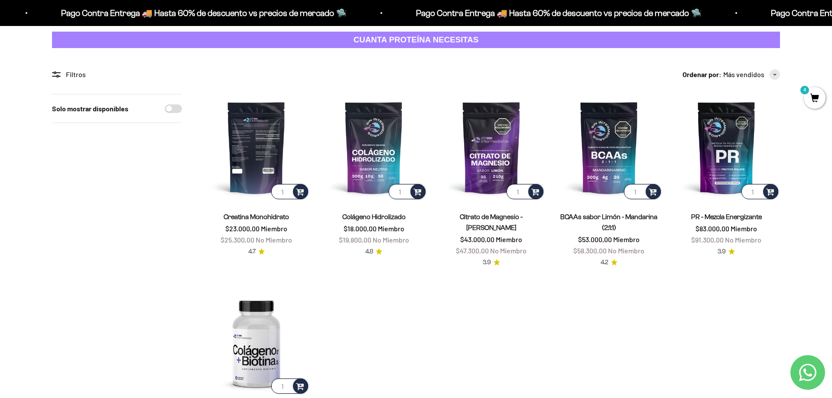
type input "1"
click at [287, 194] on input "1" at bounding box center [289, 191] width 37 height 15
click at [301, 192] on span at bounding box center [300, 191] width 8 height 10
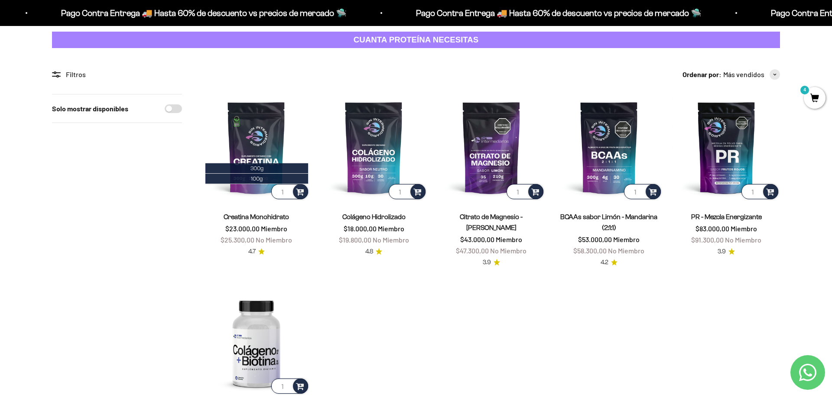
click at [811, 98] on span "4" at bounding box center [815, 98] width 22 height 22
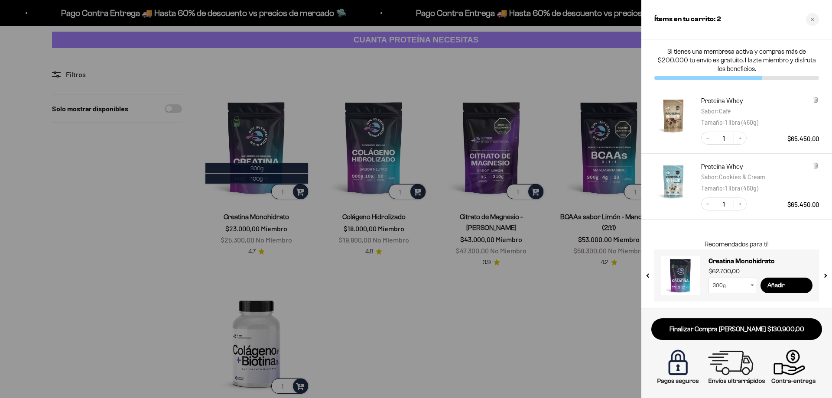
click at [326, 121] on div at bounding box center [416, 199] width 832 height 398
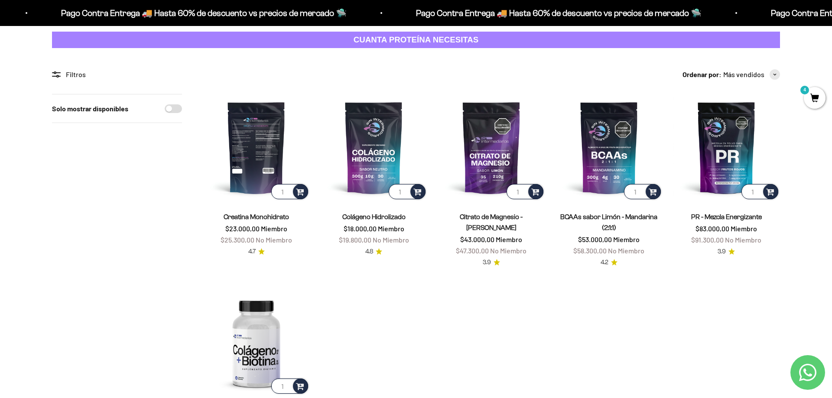
click at [225, 146] on img at bounding box center [256, 147] width 107 height 107
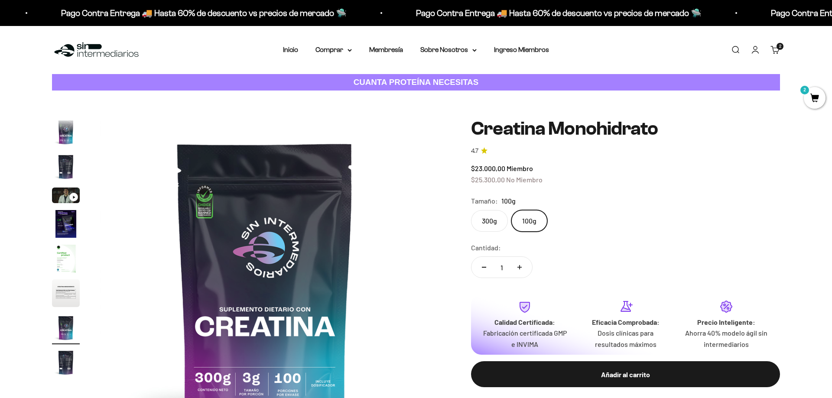
click at [496, 210] on label "300g" at bounding box center [489, 221] width 37 height 22
click at [471, 210] on input "300g" at bounding box center [471, 210] width 0 height 0
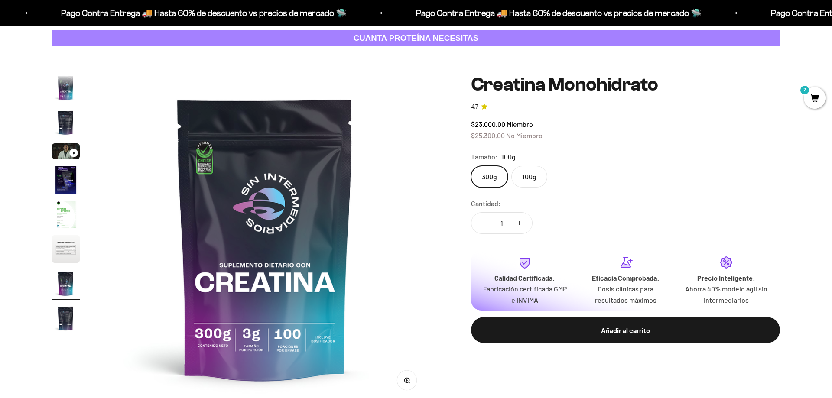
scroll to position [36, 0]
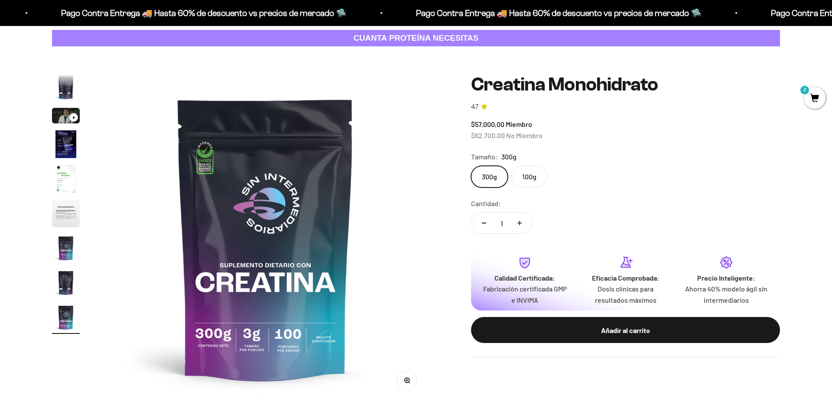
click at [527, 164] on fieldset "Tamaño: 300g 300g 100g" at bounding box center [625, 169] width 309 height 36
click at [526, 179] on label "100g" at bounding box center [530, 177] width 36 height 22
click at [471, 166] on input "100g" at bounding box center [471, 166] width 0 height 0
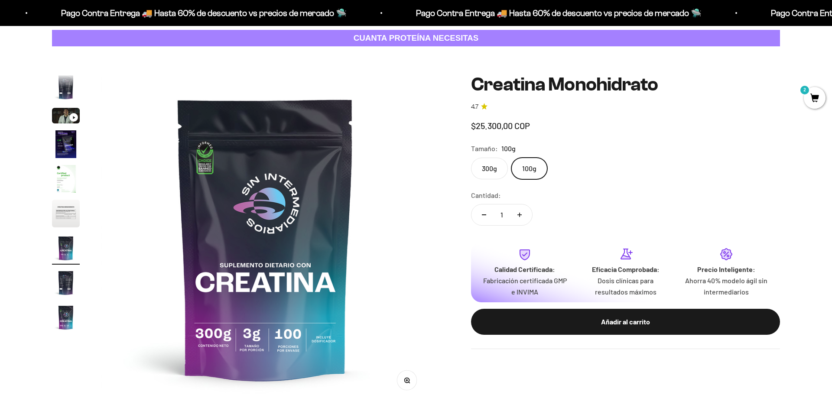
scroll to position [0, 2037]
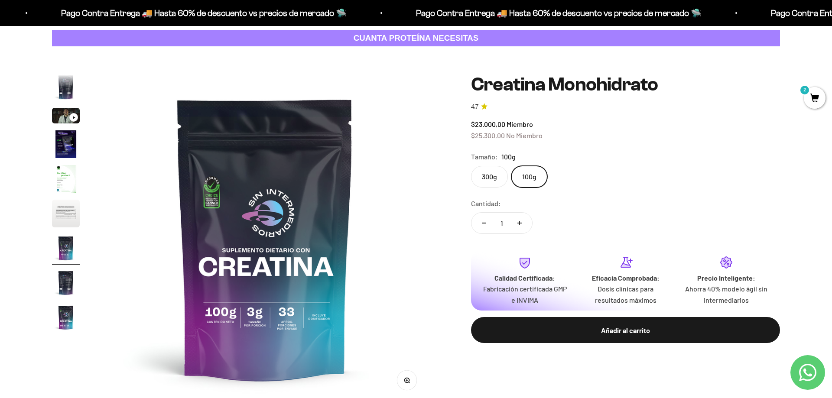
drag, startPoint x: 492, startPoint y: 156, endPoint x: 492, endPoint y: 161, distance: 5.2
click at [492, 160] on legend "Tamaño:" at bounding box center [484, 156] width 27 height 11
click at [491, 175] on label "300g" at bounding box center [489, 177] width 37 height 22
click at [471, 166] on input "300g" at bounding box center [471, 166] width 0 height 0
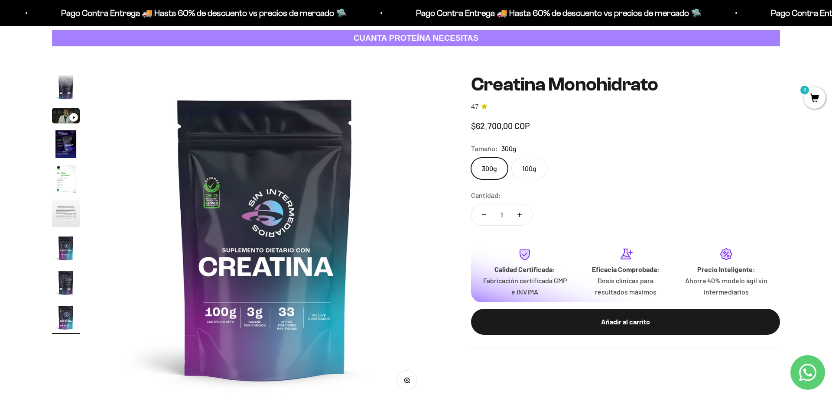
scroll to position [0, 2716]
